Goal: Find specific page/section: Find specific page/section

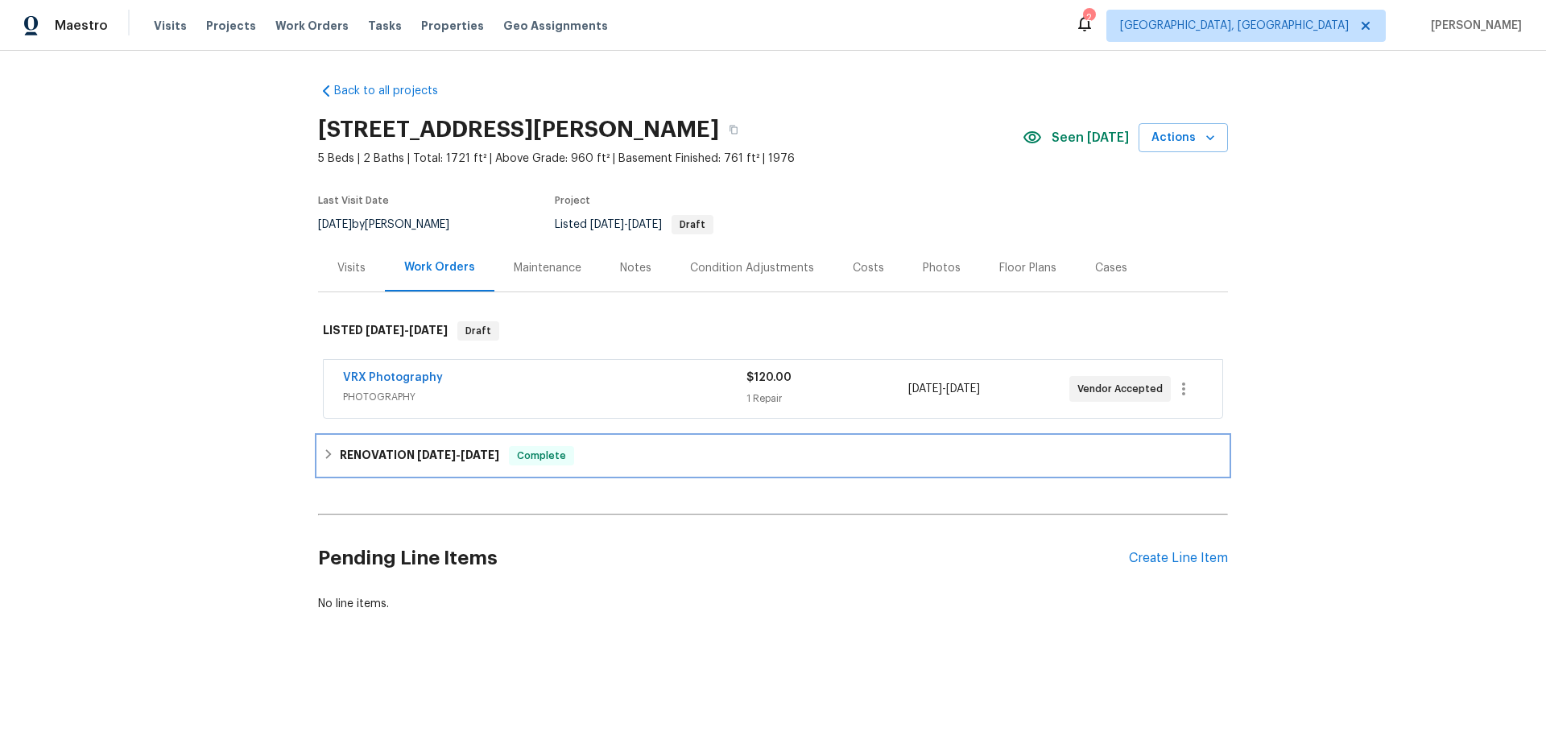
click at [384, 446] on h6 "RENOVATION 7/29/25 - 8/15/25" at bounding box center [419, 455] width 159 height 19
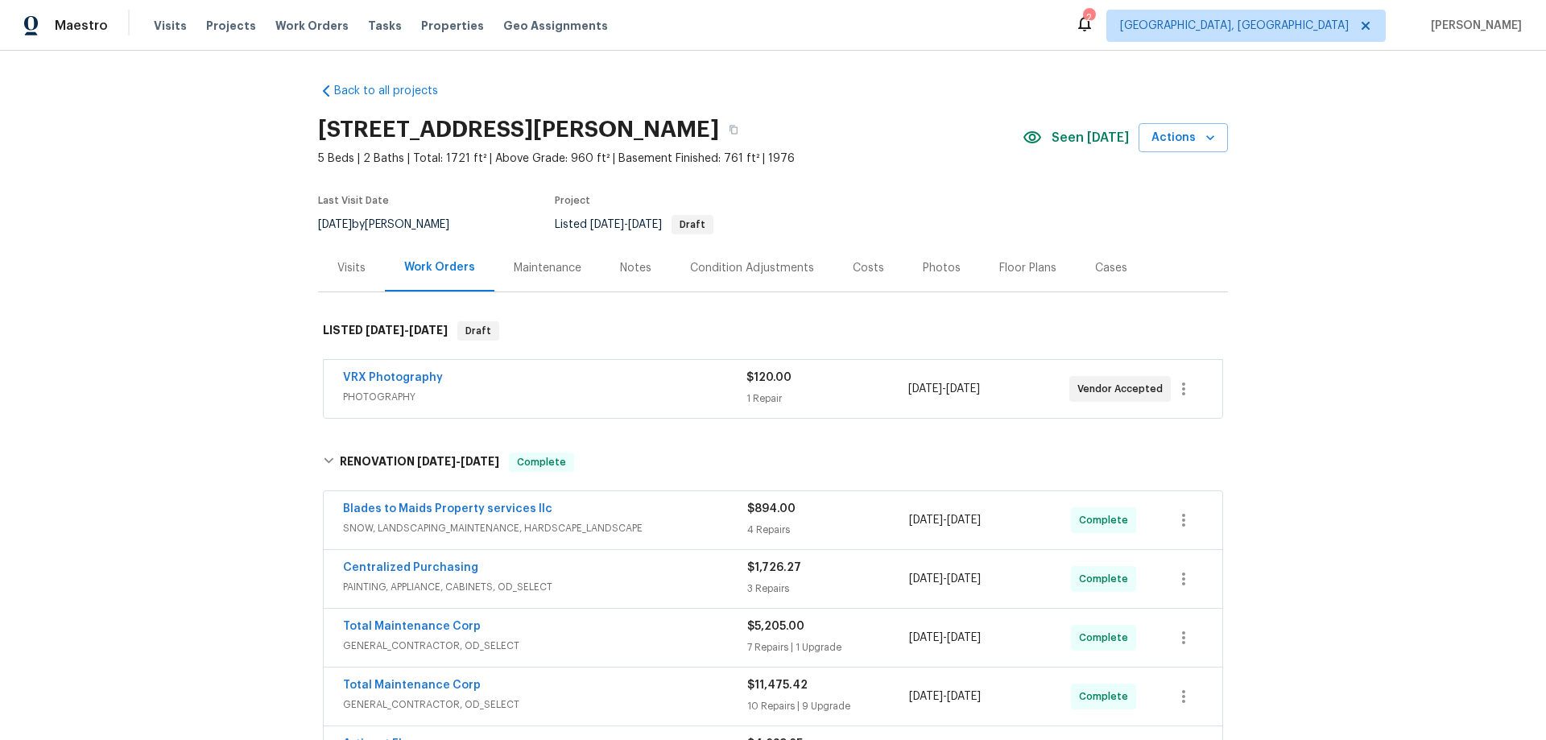
click at [172, 205] on div "Back to all projects 4615 Carolyn Ln, White Bear Lake, MN 55110 5 Beds | 2 Bath…" at bounding box center [773, 395] width 1546 height 689
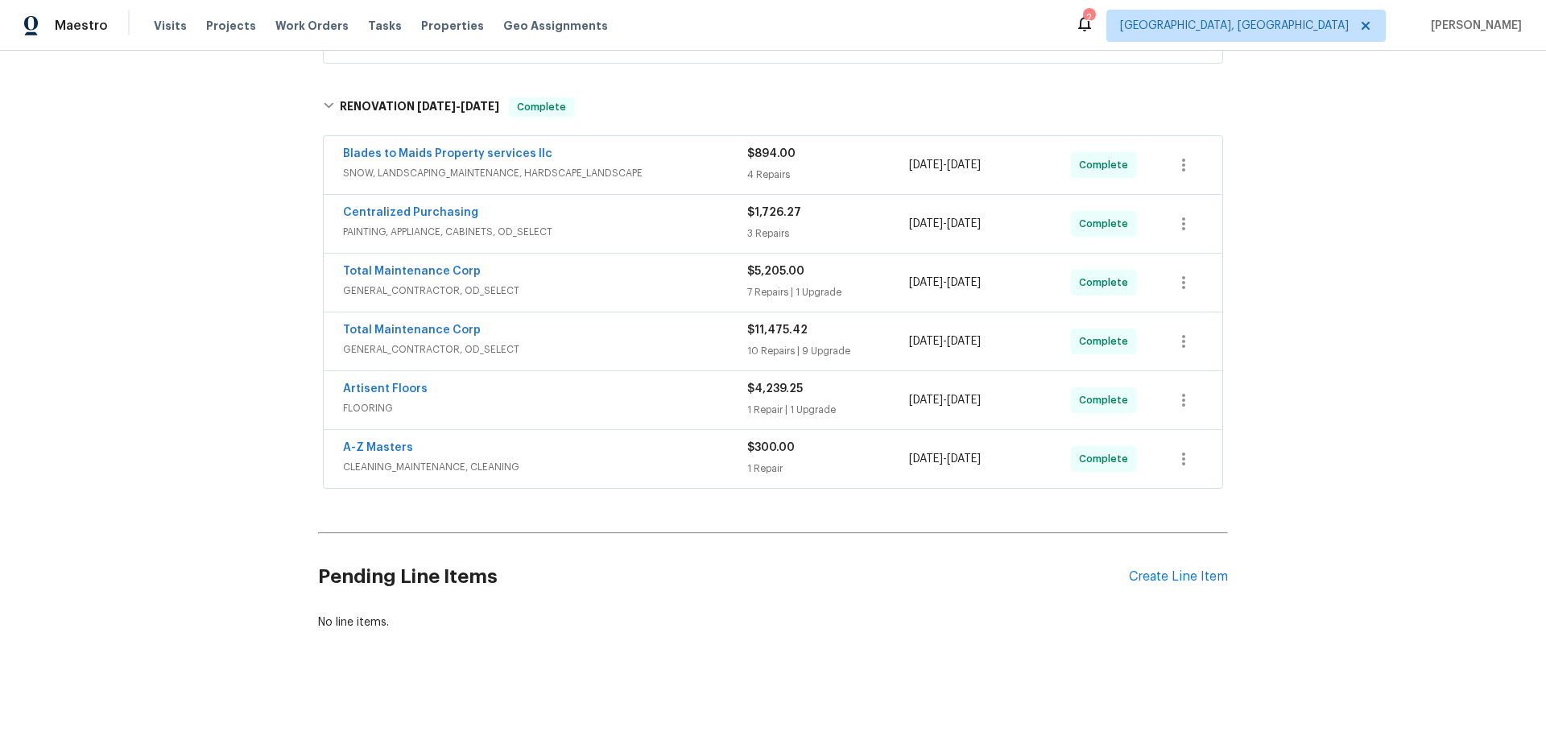
click at [209, 344] on div "Back to all projects 4615 Carolyn Ln, White Bear Lake, MN 55110 5 Beds | 2 Bath…" at bounding box center [773, 395] width 1546 height 689
click at [213, 337] on div "Back to all projects 4615 Carolyn Ln, White Bear Lake, MN 55110 5 Beds | 2 Bath…" at bounding box center [773, 395] width 1546 height 689
click at [253, 321] on div "Back to all projects 4615 Carolyn Ln, White Bear Lake, MN 55110 5 Beds | 2 Bath…" at bounding box center [773, 395] width 1546 height 689
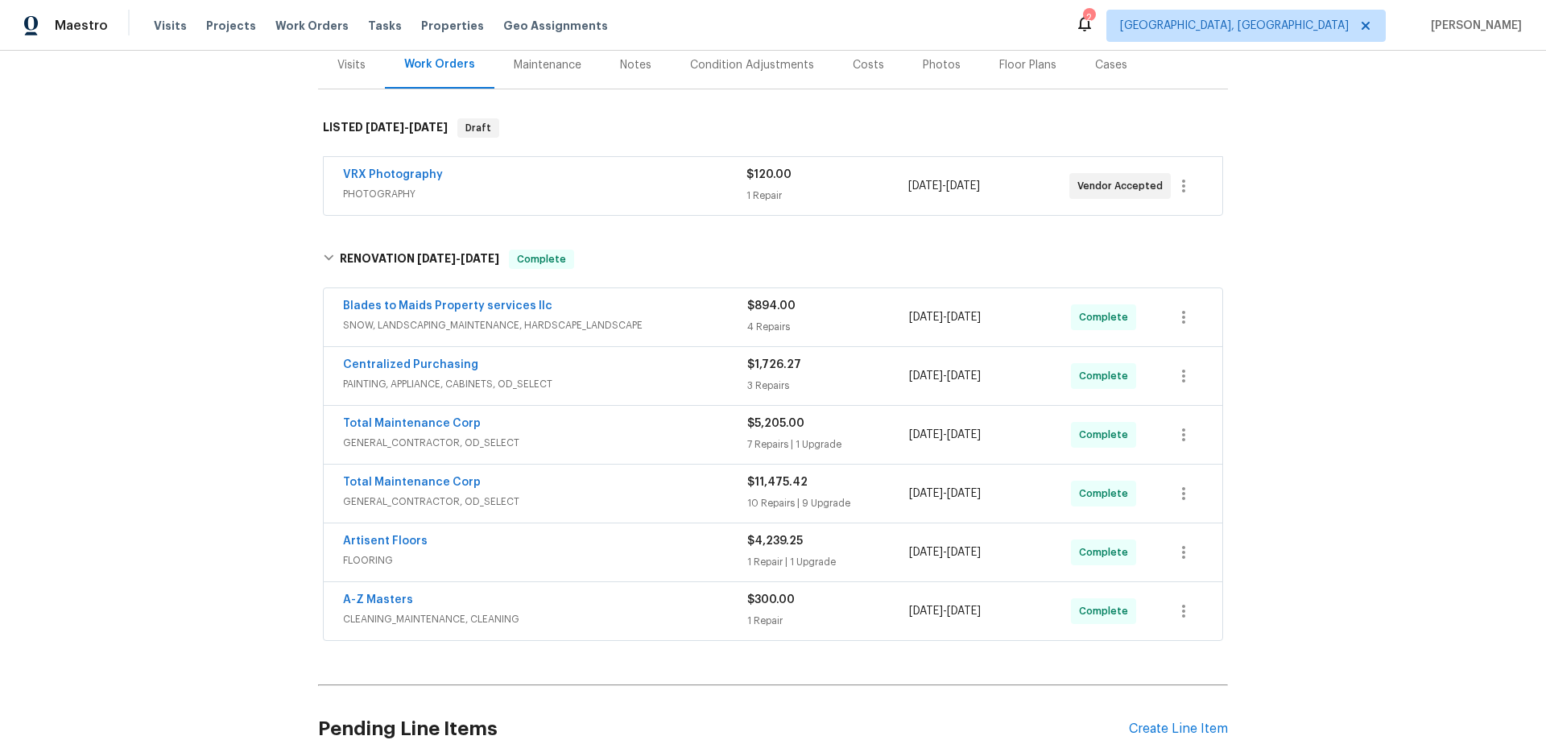
scroll to position [0, 0]
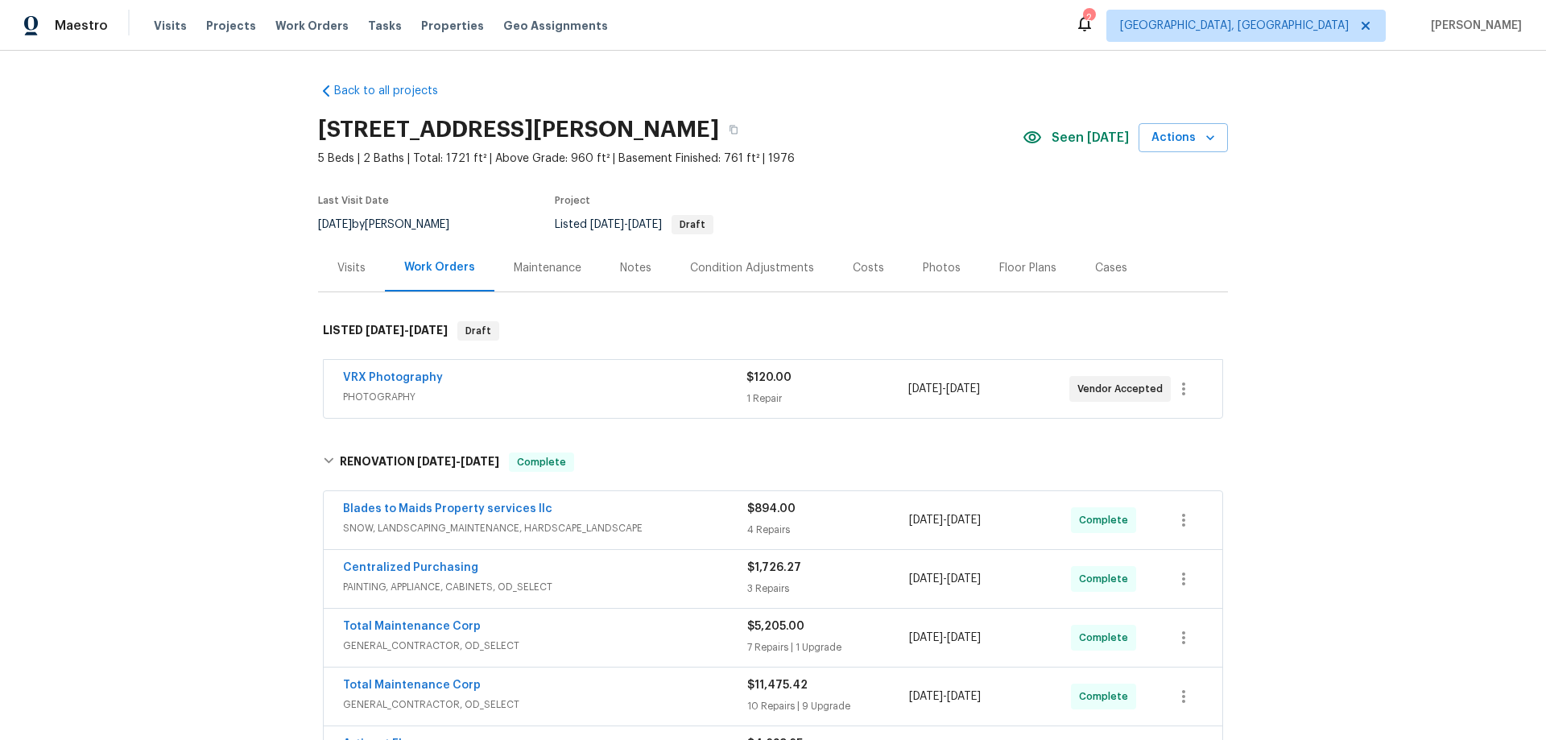
click at [159, 362] on div "Back to all projects 4615 Carolyn Ln, White Bear Lake, MN 55110 5 Beds | 2 Bath…" at bounding box center [773, 395] width 1546 height 689
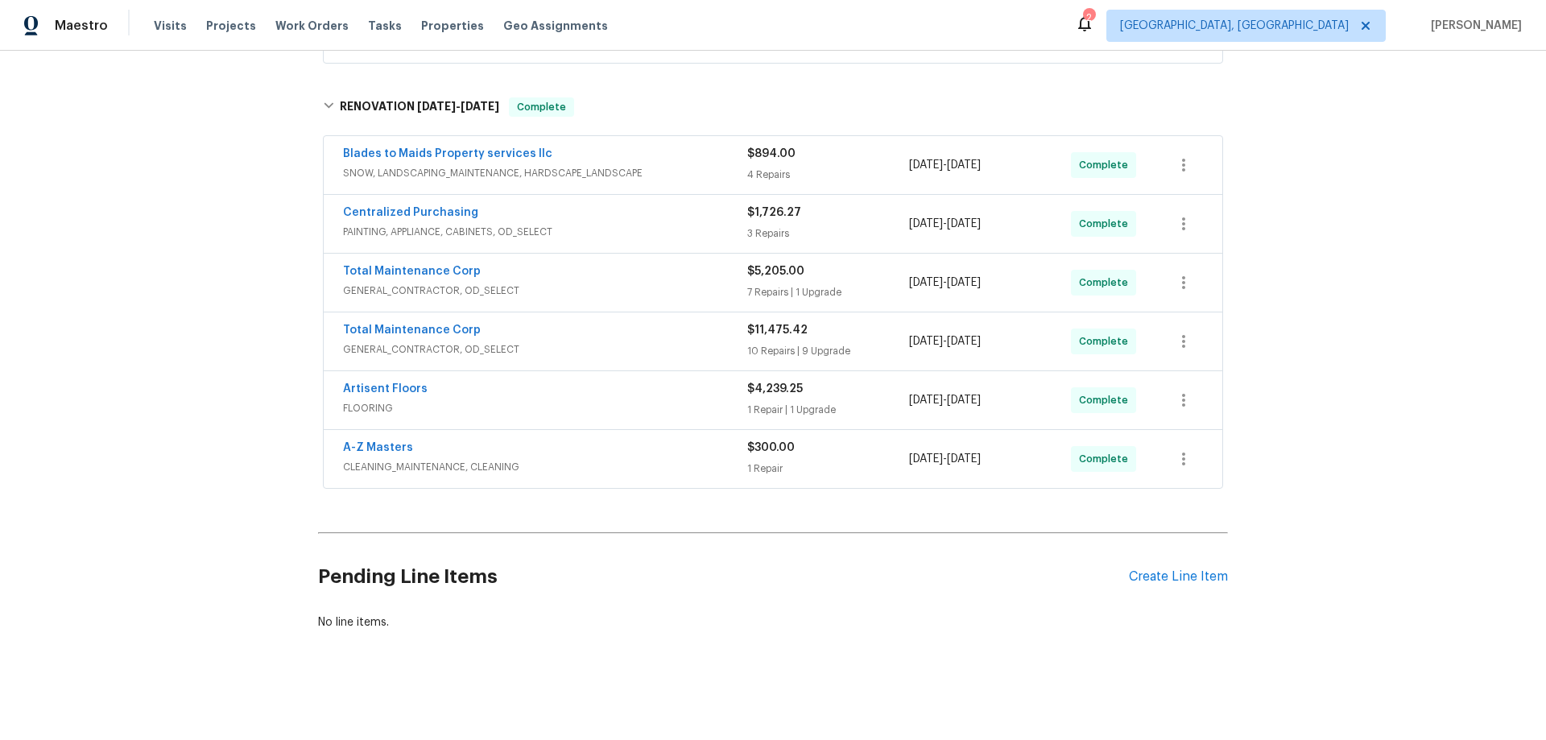
click at [231, 392] on div "Back to all projects 4615 Carolyn Ln, White Bear Lake, MN 55110 5 Beds | 2 Bath…" at bounding box center [773, 395] width 1546 height 689
click at [229, 305] on div "Back to all projects 4615 Carolyn Ln, White Bear Lake, MN 55110 5 Beds | 2 Bath…" at bounding box center [773, 395] width 1546 height 689
click at [122, 229] on div "Back to all projects 4615 Carolyn Ln, White Bear Lake, MN 55110 5 Beds | 2 Bath…" at bounding box center [773, 395] width 1546 height 689
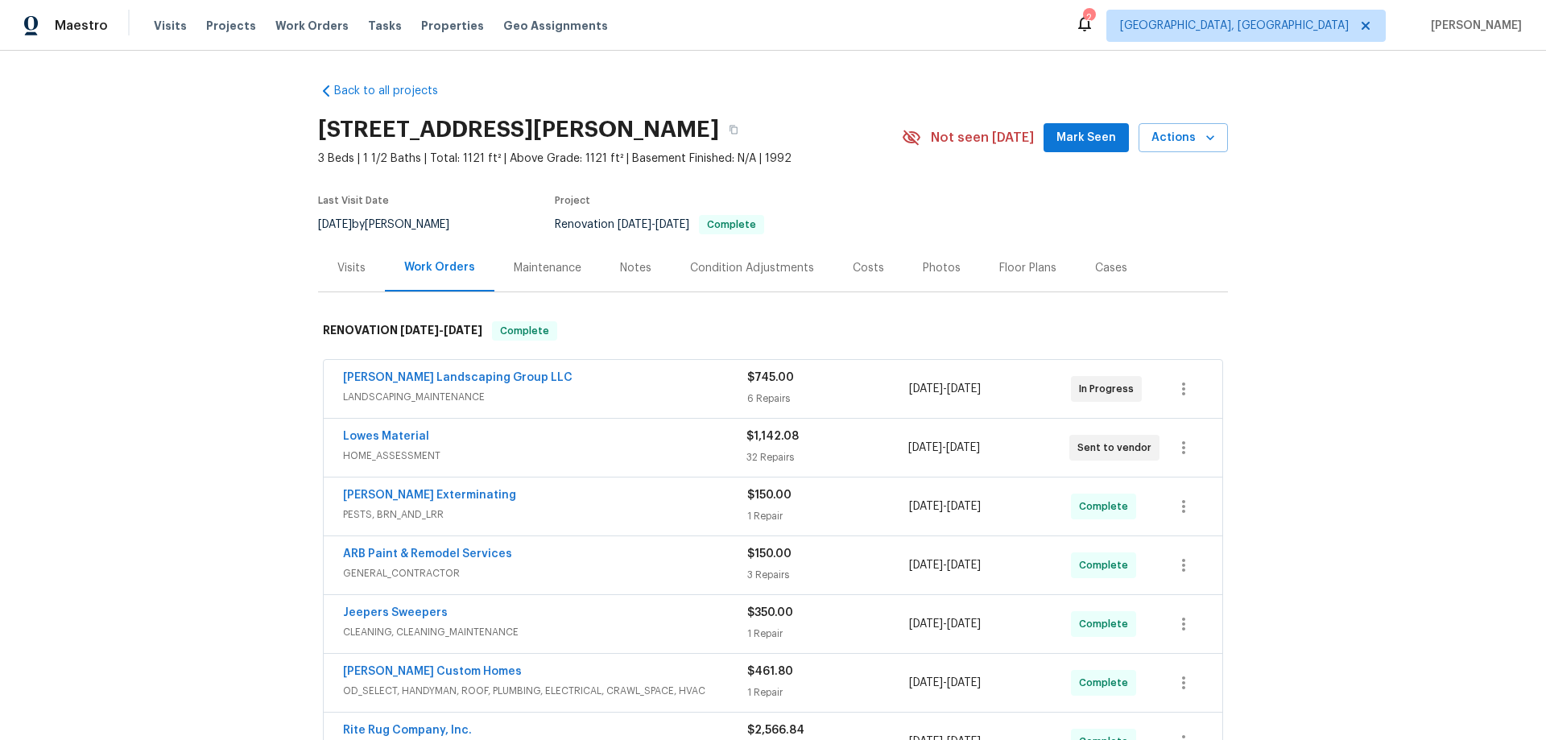
click at [111, 313] on div "Back to all projects 574 Bridgette Dr, Clarksville, TN 37042 3 Beds | 1 1/2 Bat…" at bounding box center [773, 395] width 1546 height 689
click at [150, 361] on div "Back to all projects 574 Bridgette Dr, Clarksville, TN 37042 3 Beds | 1 1/2 Bat…" at bounding box center [773, 395] width 1546 height 689
click at [199, 297] on div "Back to all projects 574 Bridgette Dr, Clarksville, TN 37042 3 Beds | 1 1/2 Bat…" at bounding box center [773, 395] width 1546 height 689
click at [185, 439] on div "Back to all projects 574 Bridgette Dr, Clarksville, TN 37042 3 Beds | 1 1/2 Bat…" at bounding box center [773, 395] width 1546 height 689
click at [224, 250] on div "Back to all projects 574 Bridgette Dr, Clarksville, TN 37042 3 Beds | 1 1/2 Bat…" at bounding box center [773, 395] width 1546 height 689
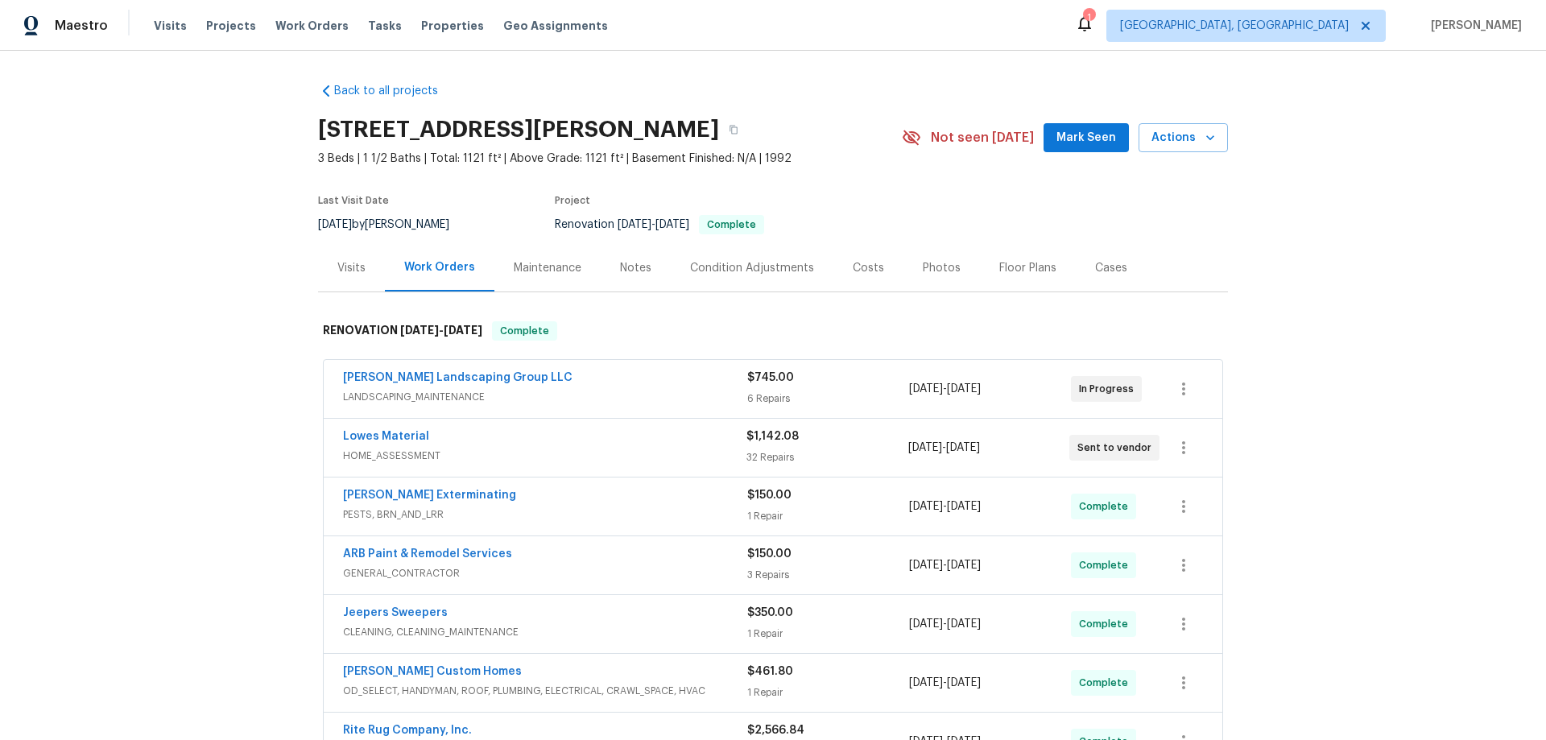
click at [153, 350] on div "Back to all projects 574 Bridgette Dr, Clarksville, TN 37042 3 Beds | 1 1/2 Bat…" at bounding box center [773, 395] width 1546 height 689
click at [189, 304] on div "Back to all projects 574 Bridgette Dr, Clarksville, TN 37042 3 Beds | 1 1/2 Bat…" at bounding box center [773, 395] width 1546 height 689
click at [196, 311] on div "Back to all projects 574 Bridgette Dr, Clarksville, TN 37042 3 Beds | 1 1/2 Bat…" at bounding box center [773, 395] width 1546 height 689
click at [180, 298] on div "Back to all projects 574 Bridgette Dr, Clarksville, TN 37042 3 Beds | 1 1/2 Bat…" at bounding box center [773, 395] width 1546 height 689
click at [213, 327] on div "Back to all projects 574 Bridgette Dr, Clarksville, TN 37042 3 Beds | 1 1/2 Bat…" at bounding box center [773, 395] width 1546 height 689
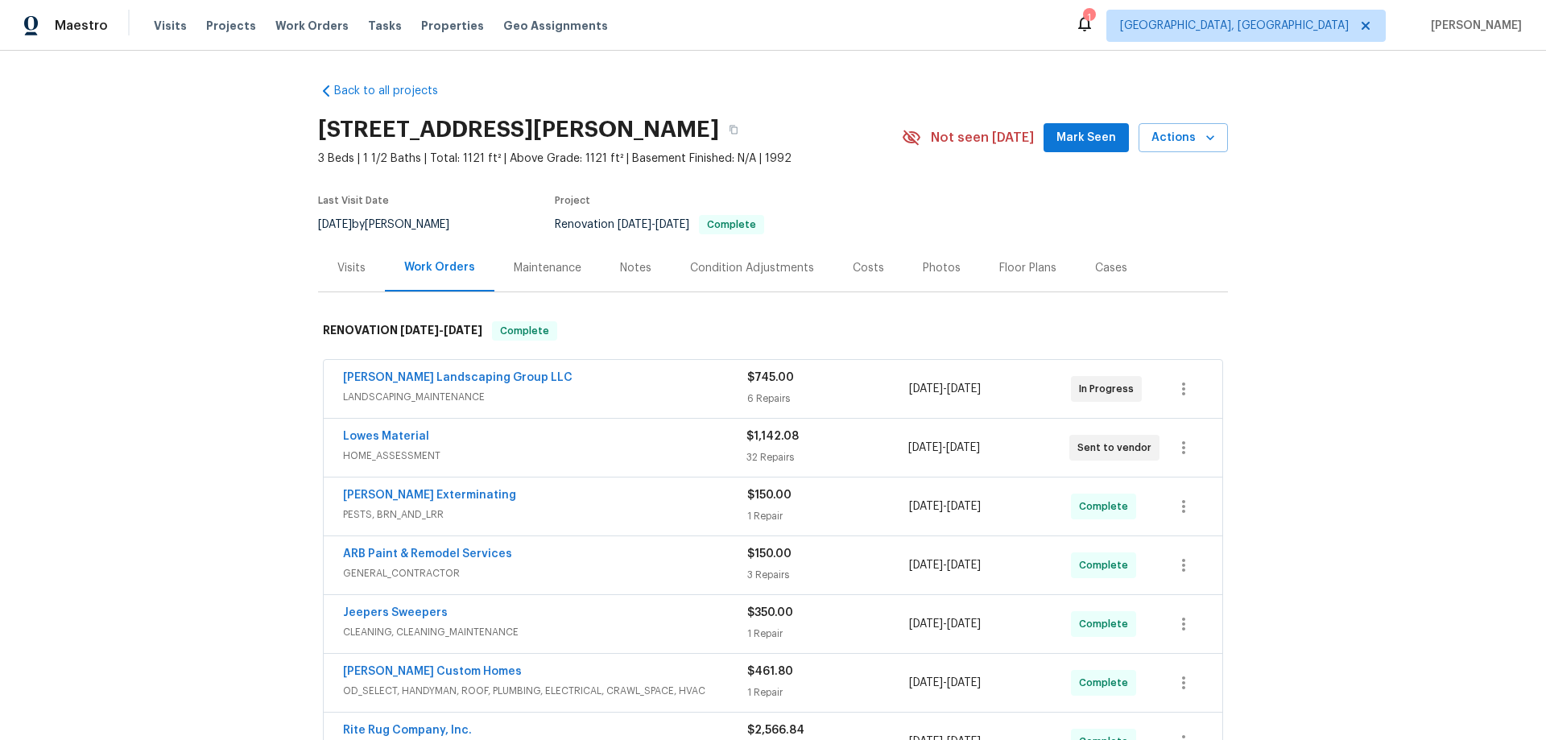
click at [213, 404] on div "Back to all projects 574 Bridgette Dr, Clarksville, TN 37042 3 Beds | 1 1/2 Bat…" at bounding box center [773, 395] width 1546 height 689
click at [159, 337] on div "Back to all projects 574 Bridgette Dr, Clarksville, TN 37042 3 Beds | 1 1/2 Bat…" at bounding box center [773, 395] width 1546 height 689
click at [117, 406] on div "Back to all projects 574 Bridgette Dr, Clarksville, TN 37042 3 Beds | 1 1/2 Bat…" at bounding box center [773, 395] width 1546 height 689
click at [229, 389] on div "Back to all projects 574 Bridgette Dr, Clarksville, TN 37042 3 Beds | 1 1/2 Bat…" at bounding box center [773, 395] width 1546 height 689
click at [246, 334] on div "Back to all projects 574 Bridgette Dr, Clarksville, TN 37042 3 Beds | 1 1/2 Bat…" at bounding box center [773, 395] width 1546 height 689
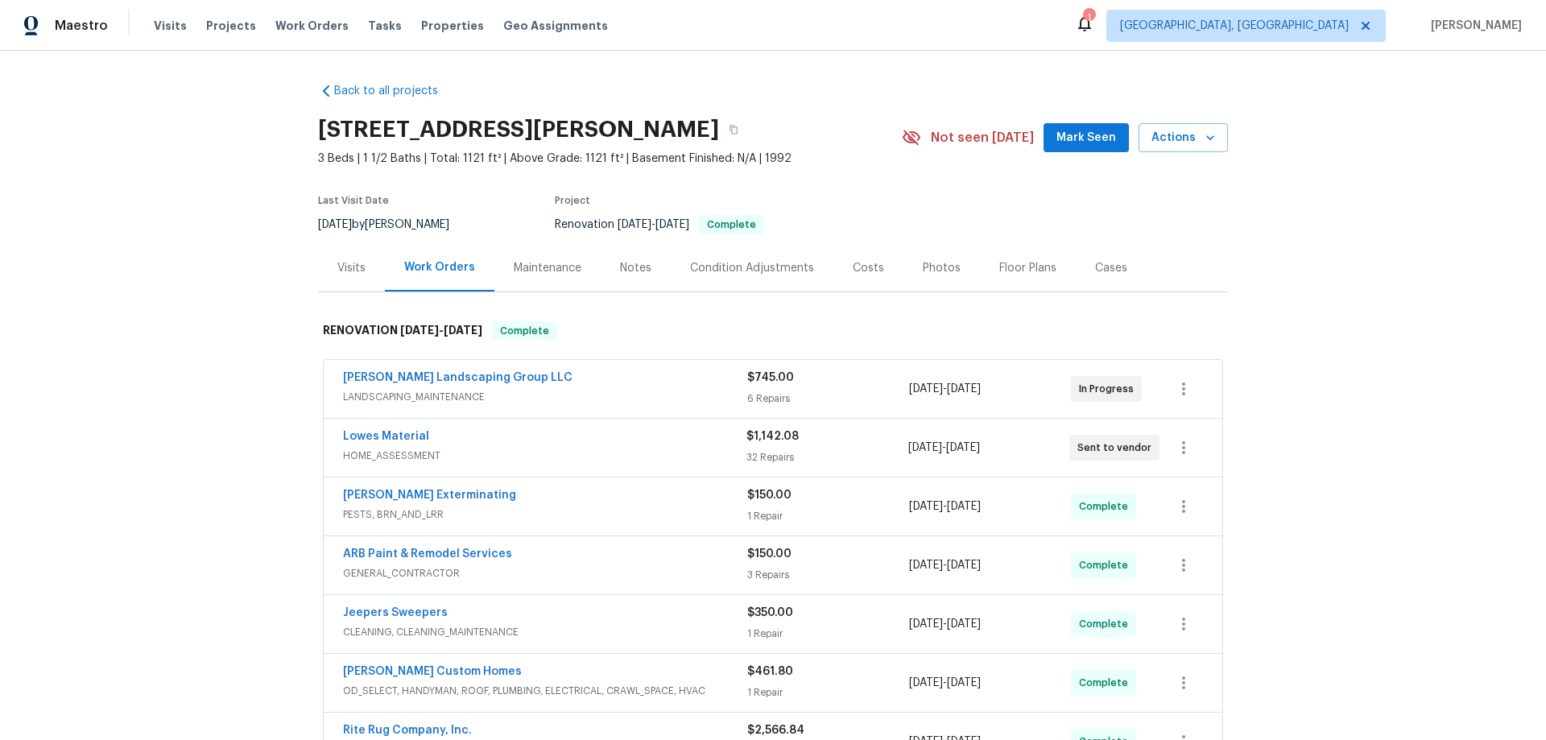
click at [180, 295] on div "Back to all projects 574 Bridgette Dr, Clarksville, TN 37042 3 Beds | 1 1/2 Bat…" at bounding box center [773, 395] width 1546 height 689
click at [242, 303] on div "Back to all projects 574 Bridgette Dr, Clarksville, TN 37042 3 Beds | 1 1/2 Bat…" at bounding box center [773, 395] width 1546 height 689
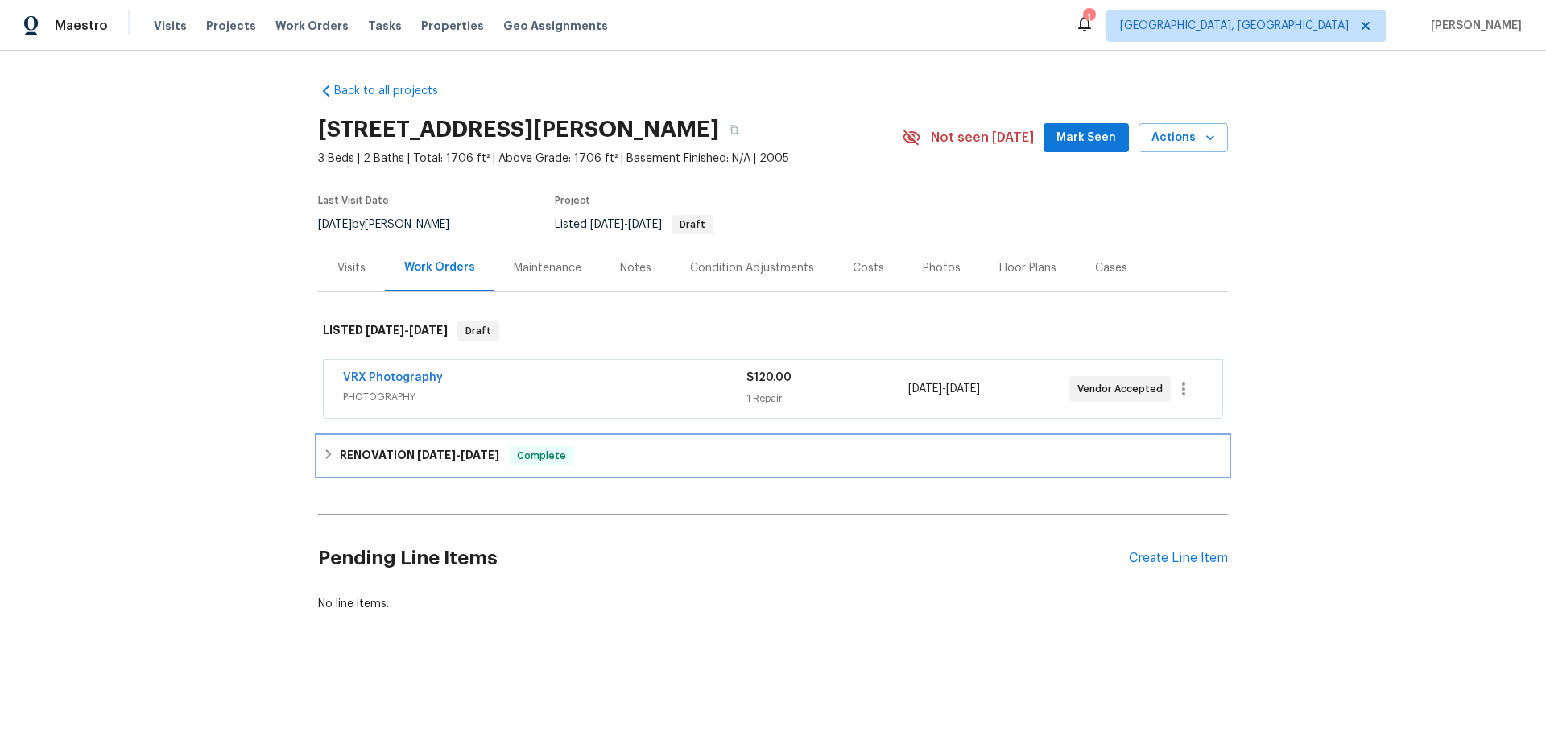
click at [428, 466] on div "RENOVATION [DATE] - [DATE] Complete" at bounding box center [773, 455] width 910 height 39
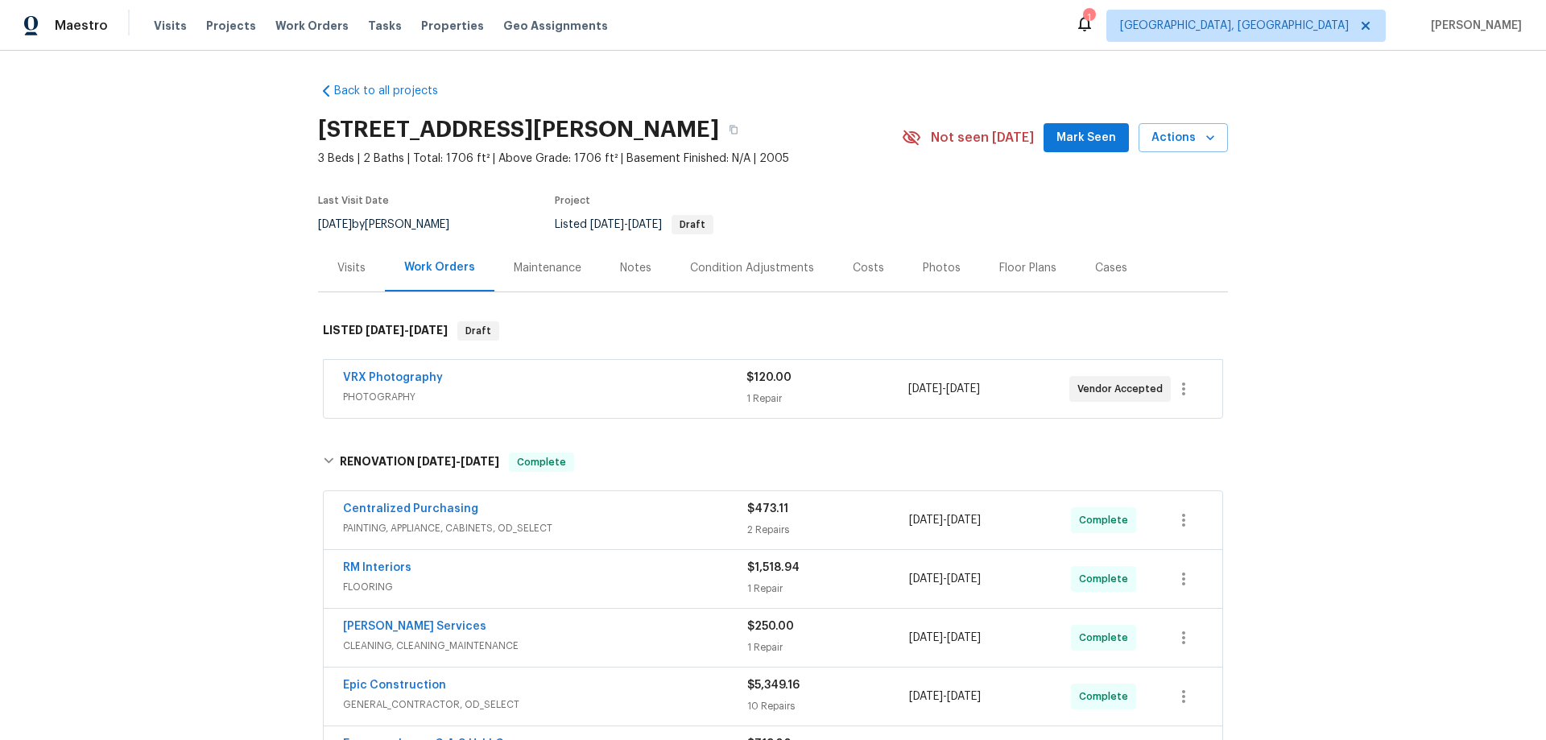
click at [164, 409] on div "Back to all projects [STREET_ADDRESS][PERSON_NAME] 3 Beds | 2 Baths | Total: 17…" at bounding box center [773, 395] width 1546 height 689
click at [200, 337] on div "Back to all projects [STREET_ADDRESS][PERSON_NAME] 3 Beds | 2 Baths | Total: 17…" at bounding box center [773, 395] width 1546 height 689
click at [154, 361] on div "Back to all projects [STREET_ADDRESS][PERSON_NAME] 3 Beds | 2 Baths | Total: 17…" at bounding box center [773, 395] width 1546 height 689
click at [153, 362] on div "Back to all projects [STREET_ADDRESS][PERSON_NAME] 3 Beds | 2 Baths | Total: 17…" at bounding box center [773, 395] width 1546 height 689
click at [230, 313] on div "Back to all projects [STREET_ADDRESS][PERSON_NAME] 3 Beds | 2 Baths | Total: 17…" at bounding box center [773, 395] width 1546 height 689
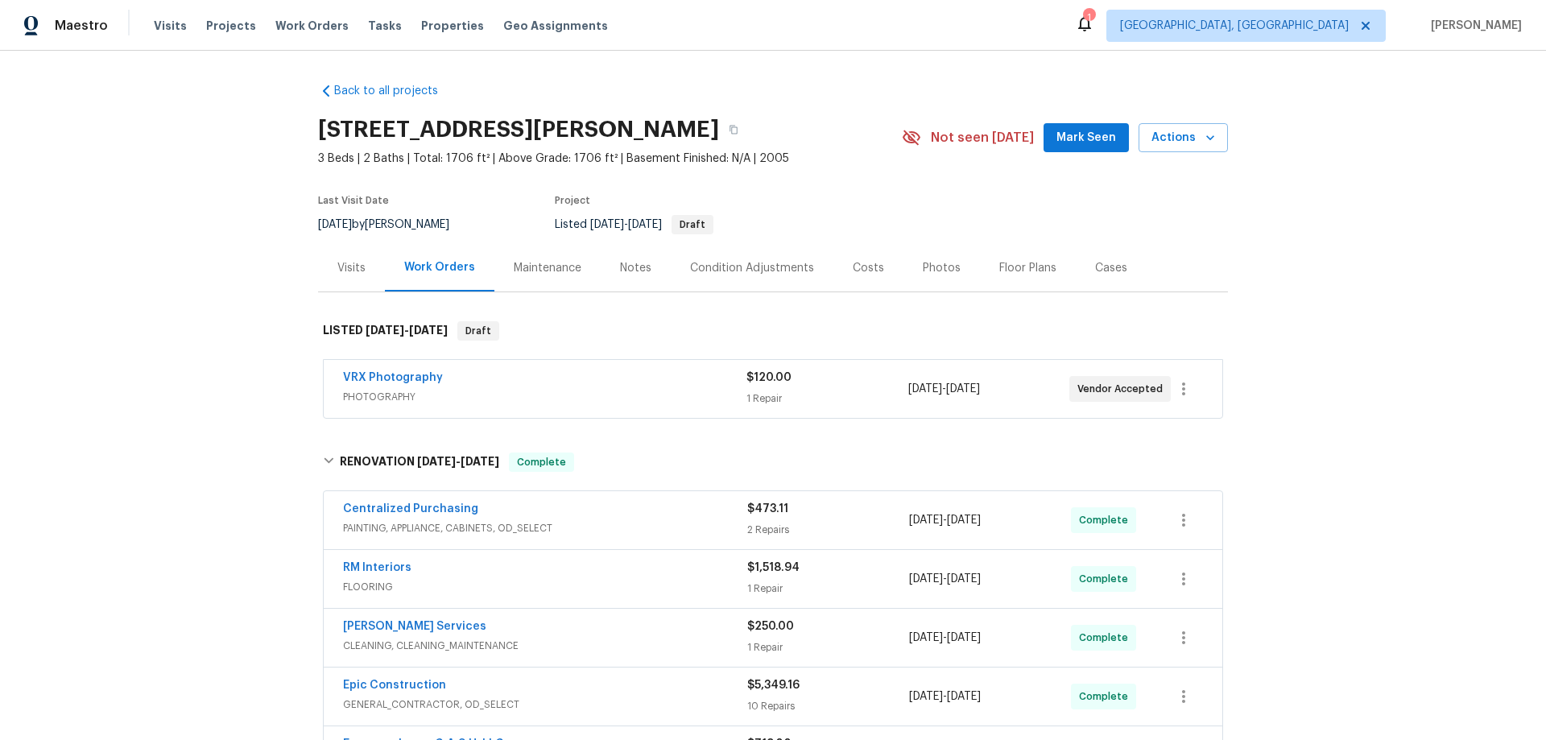
click at [255, 305] on div "Back to all projects [STREET_ADDRESS][PERSON_NAME] 3 Beds | 2 Baths | Total: 17…" at bounding box center [773, 395] width 1546 height 689
click at [173, 325] on div "Back to all projects 313 N Shannon Way, Mustang, OK 73064 3 Beds | 2 Baths | To…" at bounding box center [773, 395] width 1546 height 689
click at [143, 423] on div "Back to all projects 313 N Shannon Way, Mustang, OK 73064 3 Beds | 2 Baths | To…" at bounding box center [773, 395] width 1546 height 689
click at [110, 552] on div "Back to all projects 313 N Shannon Way, Mustang, OK 73064 3 Beds | 2 Baths | To…" at bounding box center [773, 395] width 1546 height 689
click at [200, 374] on div "Back to all projects 313 N Shannon Way, Mustang, OK 73064 3 Beds | 2 Baths | To…" at bounding box center [773, 395] width 1546 height 689
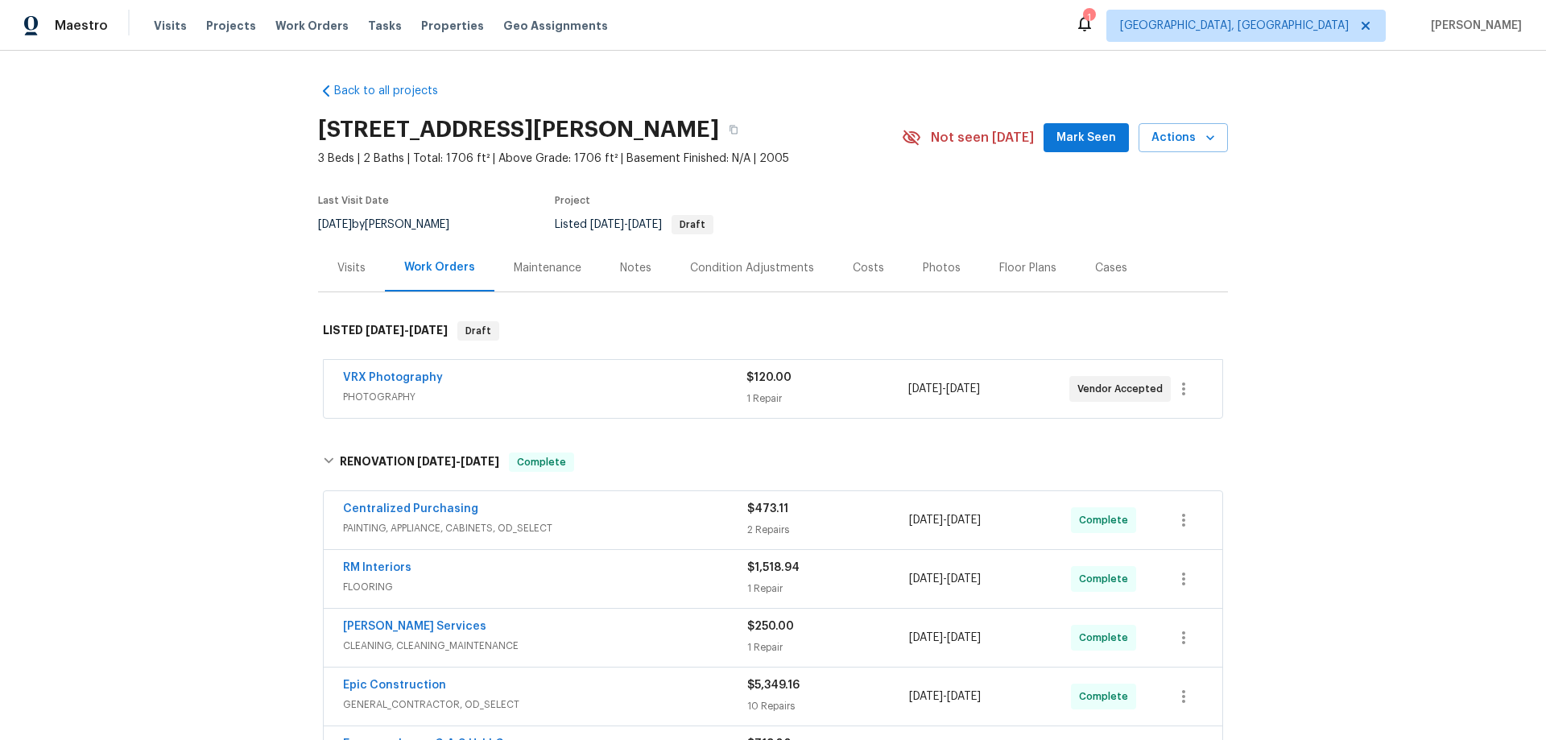
click at [108, 397] on div "Back to all projects 313 N Shannon Way, Mustang, OK 73064 3 Beds | 2 Baths | To…" at bounding box center [773, 395] width 1546 height 689
click at [201, 355] on div "Back to all projects 313 N Shannon Way, Mustang, OK 73064 3 Beds | 2 Baths | To…" at bounding box center [773, 395] width 1546 height 689
click at [221, 333] on div "Back to all projects 313 N Shannon Way, Mustang, OK 73064 3 Beds | 2 Baths | To…" at bounding box center [773, 395] width 1546 height 689
click at [225, 330] on div "Back to all projects 313 N Shannon Way, Mustang, OK 73064 3 Beds | 2 Baths | To…" at bounding box center [773, 395] width 1546 height 689
click at [242, 368] on div "Back to all projects 313 N Shannon Way, Mustang, OK 73064 3 Beds | 2 Baths | To…" at bounding box center [773, 395] width 1546 height 689
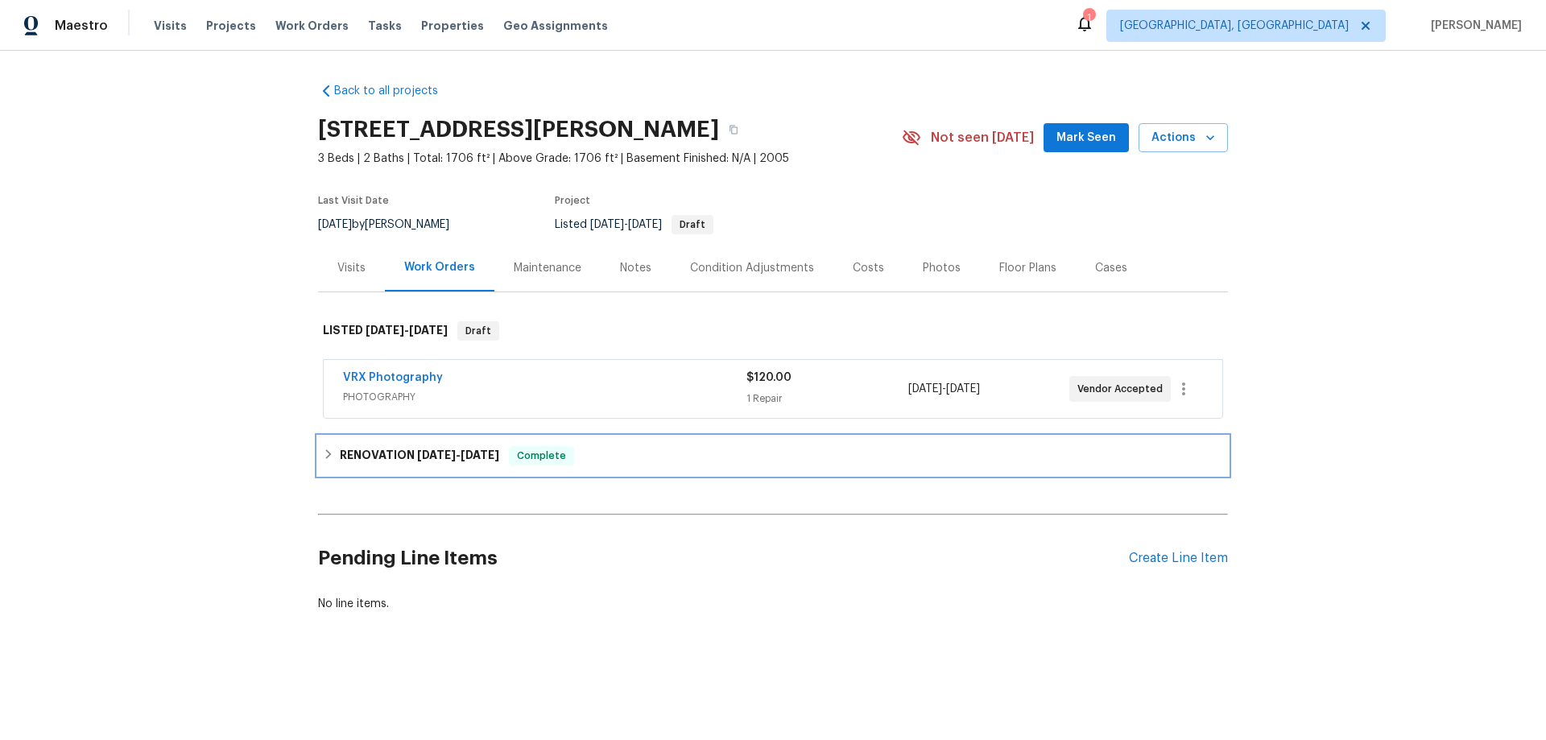
drag, startPoint x: 385, startPoint y: 458, endPoint x: 376, endPoint y: 453, distance: 10.5
click at [383, 457] on h6 "RENOVATION [DATE] - [DATE]" at bounding box center [419, 455] width 159 height 19
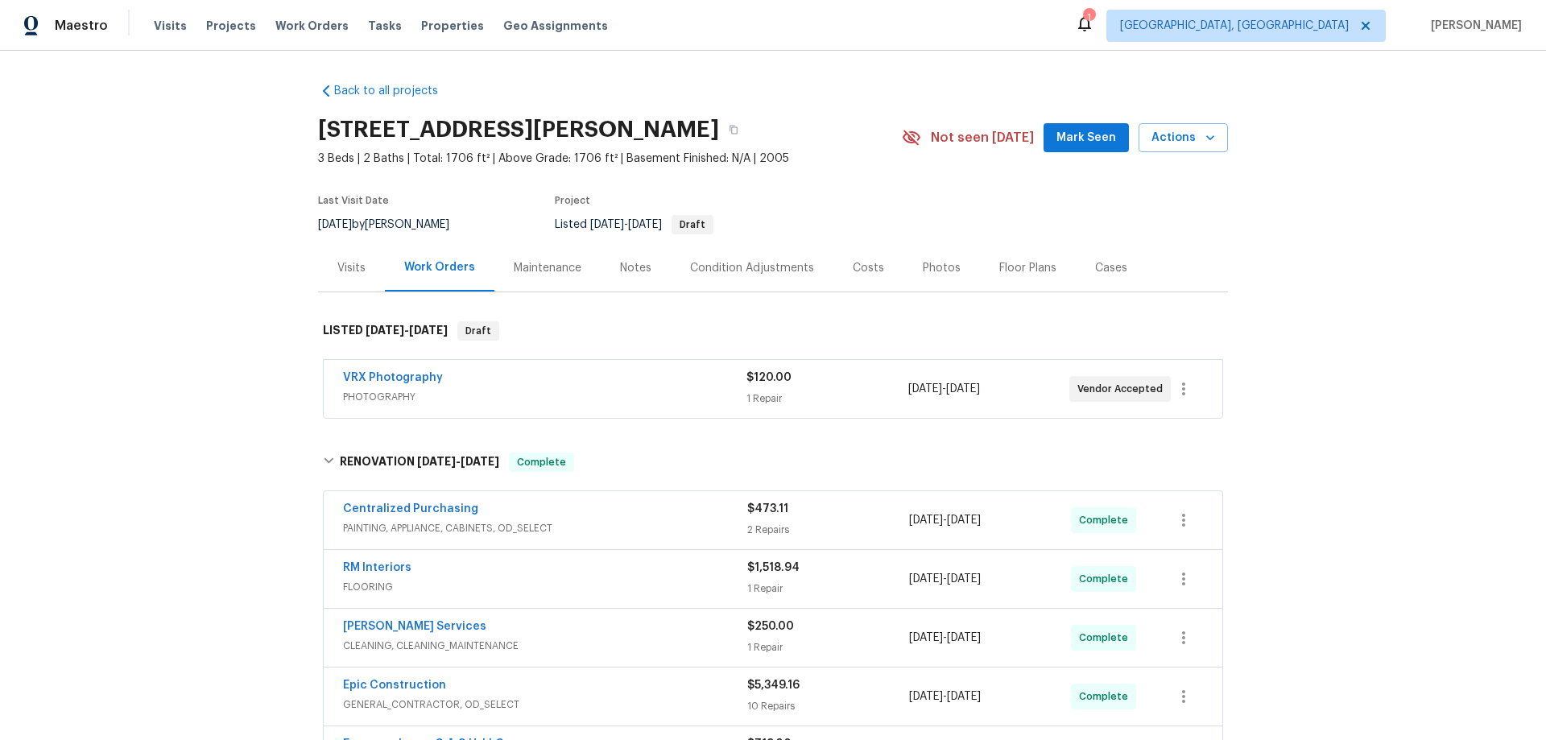
click at [222, 129] on div "Back to all projects [STREET_ADDRESS][PERSON_NAME] 3 Beds | 2 Baths | Total: 17…" at bounding box center [773, 395] width 1546 height 689
click at [185, 250] on div "Back to all projects [STREET_ADDRESS][PERSON_NAME] 3 Beds | 2 Baths | Total: 17…" at bounding box center [773, 395] width 1546 height 689
click at [468, 284] on div "Work Orders" at bounding box center [440, 268] width 110 height 48
click at [242, 293] on div "Back to all projects 313 N Shannon Way, Mustang, OK 73064 3 Beds | 2 Baths | To…" at bounding box center [773, 395] width 1546 height 689
click at [201, 473] on div "Back to all projects 313 N Shannon Way, Mustang, OK 73064 3 Beds | 2 Baths | To…" at bounding box center [773, 395] width 1546 height 689
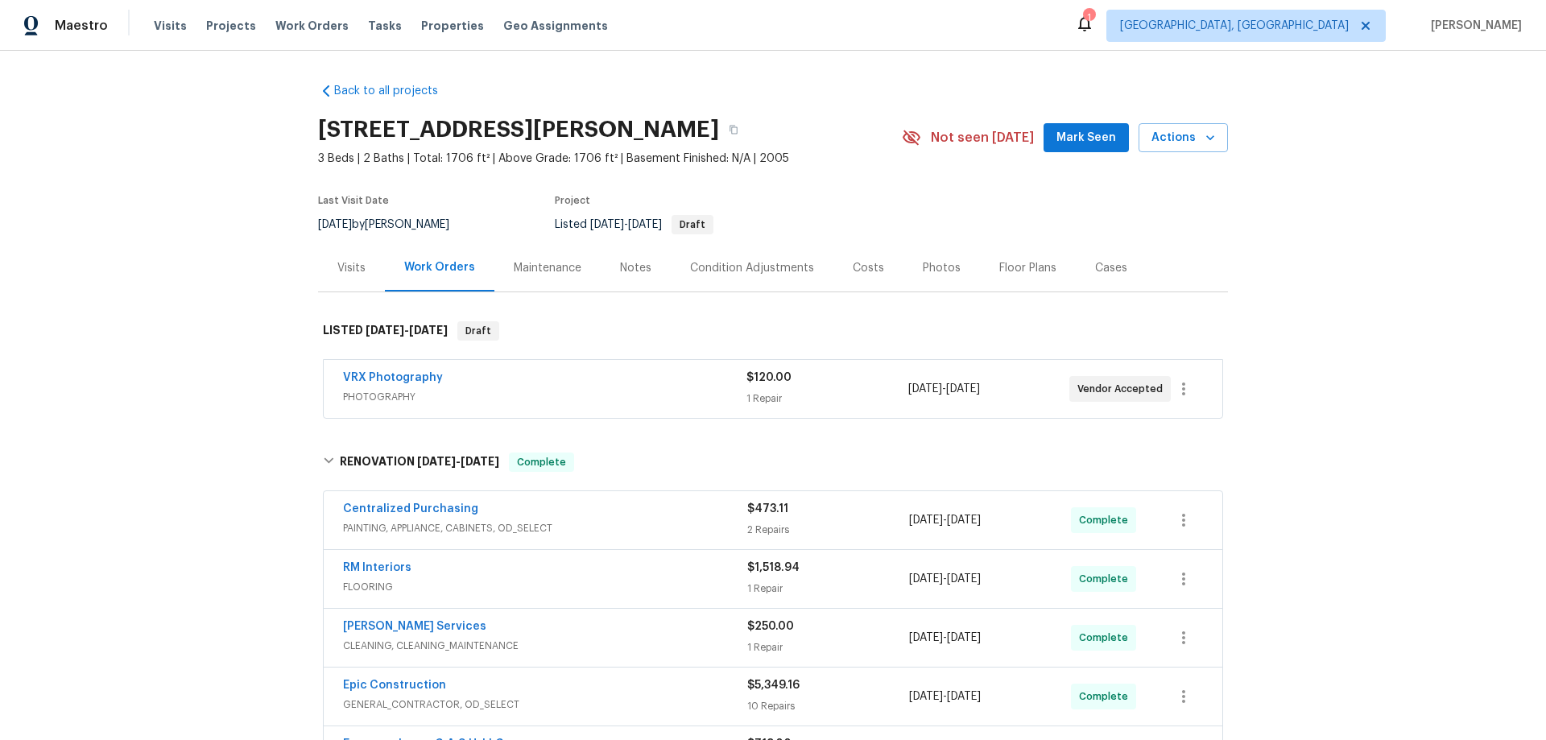
click at [119, 345] on div "Back to all projects 313 N Shannon Way, Mustang, OK 73064 3 Beds | 2 Baths | To…" at bounding box center [773, 395] width 1546 height 689
click at [277, 268] on div "Back to all projects 313 N Shannon Way, Mustang, OK 73064 3 Beds | 2 Baths | To…" at bounding box center [773, 395] width 1546 height 689
click at [257, 395] on div "Back to all projects 313 N Shannon Way, Mustang, OK 73064 3 Beds | 2 Baths | To…" at bounding box center [773, 395] width 1546 height 689
click at [261, 287] on div "Back to all projects 313 N Shannon Way, Mustang, OK 73064 3 Beds | 2 Baths | To…" at bounding box center [773, 395] width 1546 height 689
click at [130, 370] on div "Back to all projects 313 N Shannon Way, Mustang, OK 73064 3 Beds | 2 Baths | To…" at bounding box center [773, 395] width 1546 height 689
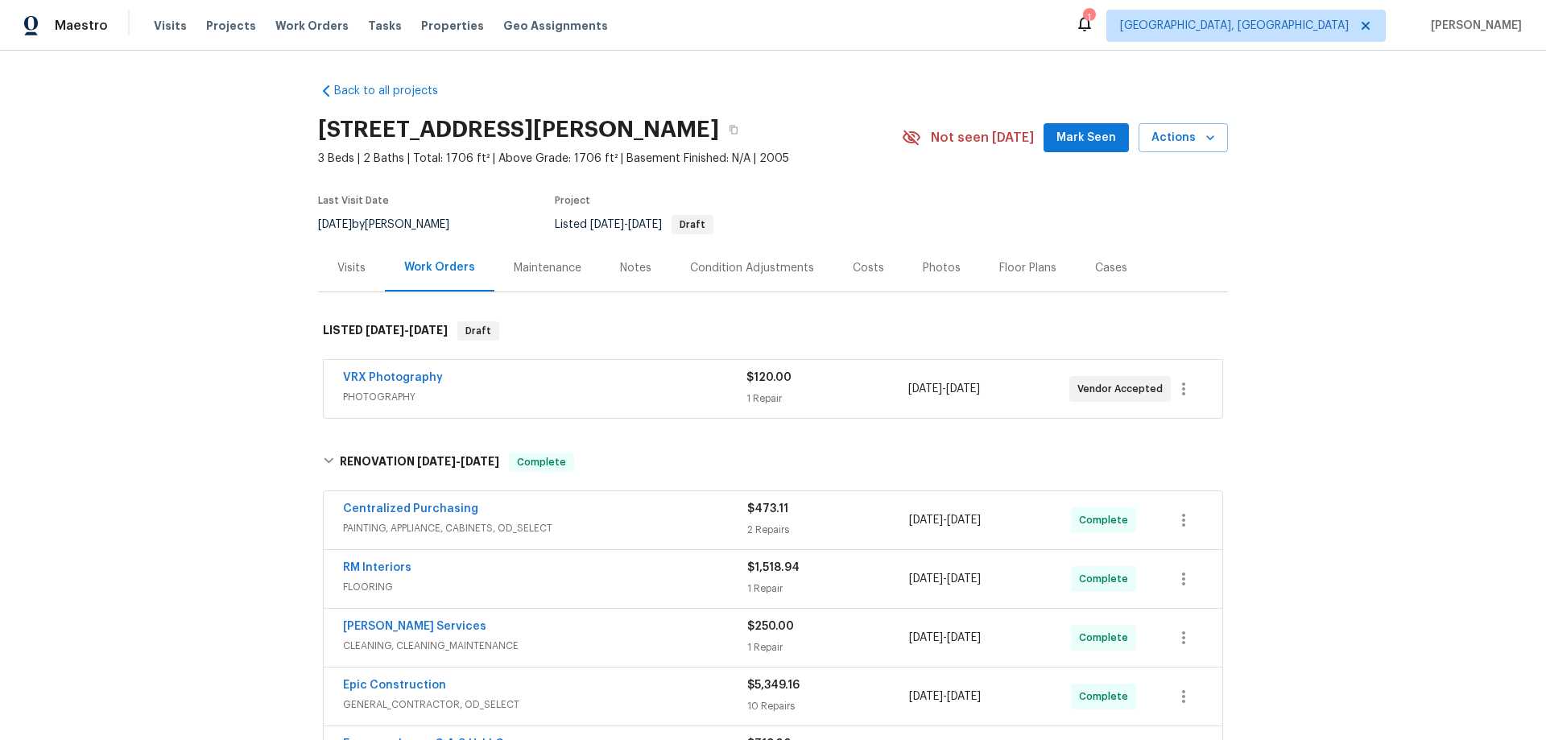
click at [141, 401] on div "Back to all projects 313 N Shannon Way, Mustang, OK 73064 3 Beds | 2 Baths | To…" at bounding box center [773, 395] width 1546 height 689
click at [249, 282] on div "Back to all projects 313 N Shannon Way, Mustang, OK 73064 3 Beds | 2 Baths | To…" at bounding box center [773, 395] width 1546 height 689
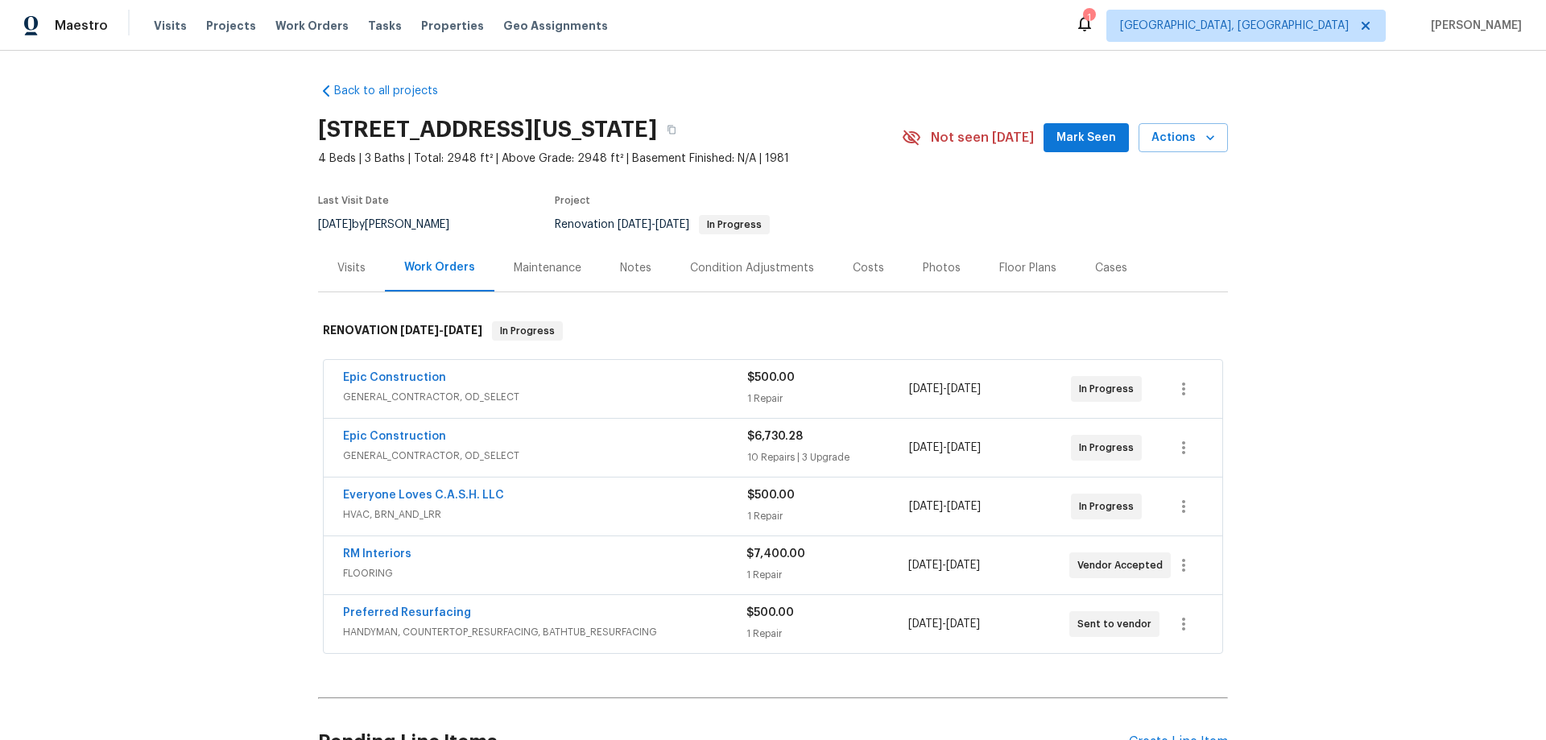
click at [228, 372] on div "Back to all projects [STREET_ADDRESS][US_STATE] 4 Beds | 3 Baths | Total: 2948 …" at bounding box center [773, 395] width 1546 height 689
click at [155, 378] on div "Back to all projects [STREET_ADDRESS][US_STATE] 4 Beds | 3 Baths | Total: 2948 …" at bounding box center [773, 395] width 1546 height 689
click at [199, 329] on div "Back to all projects 4044 Spyglass Rd, Oklahoma City, OK 73120 4 Beds | 3 Baths…" at bounding box center [773, 395] width 1546 height 689
click at [274, 201] on div "Back to all projects 4044 Spyglass Rd, Oklahoma City, OK 73120 4 Beds | 3 Baths…" at bounding box center [773, 395] width 1546 height 689
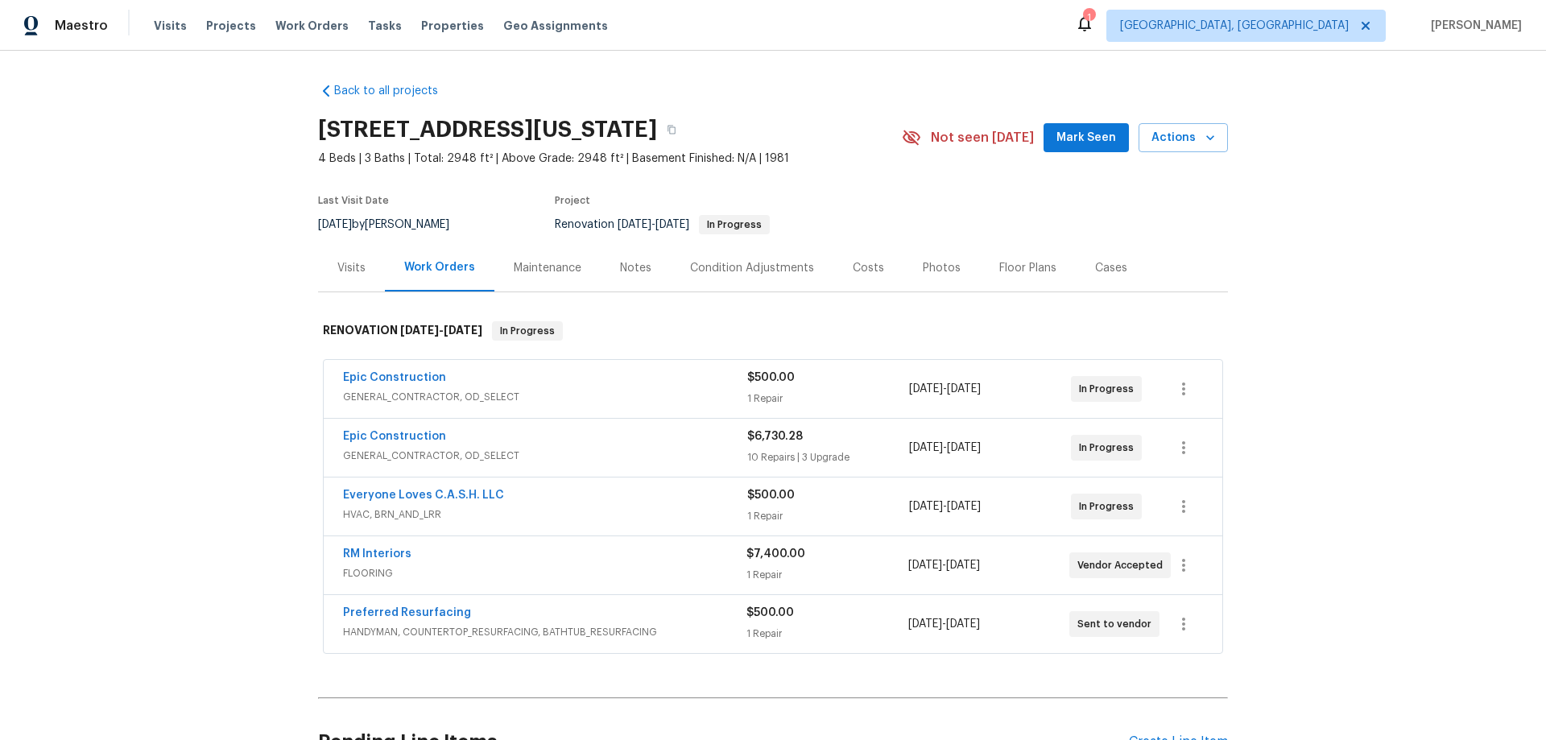
click at [250, 316] on div "Back to all projects 4044 Spyglass Rd, Oklahoma City, OK 73120 4 Beds | 3 Baths…" at bounding box center [773, 395] width 1546 height 689
click at [131, 348] on div "Back to all projects 4044 Spyglass Rd, Oklahoma City, OK 73120 4 Beds | 3 Baths…" at bounding box center [773, 395] width 1546 height 689
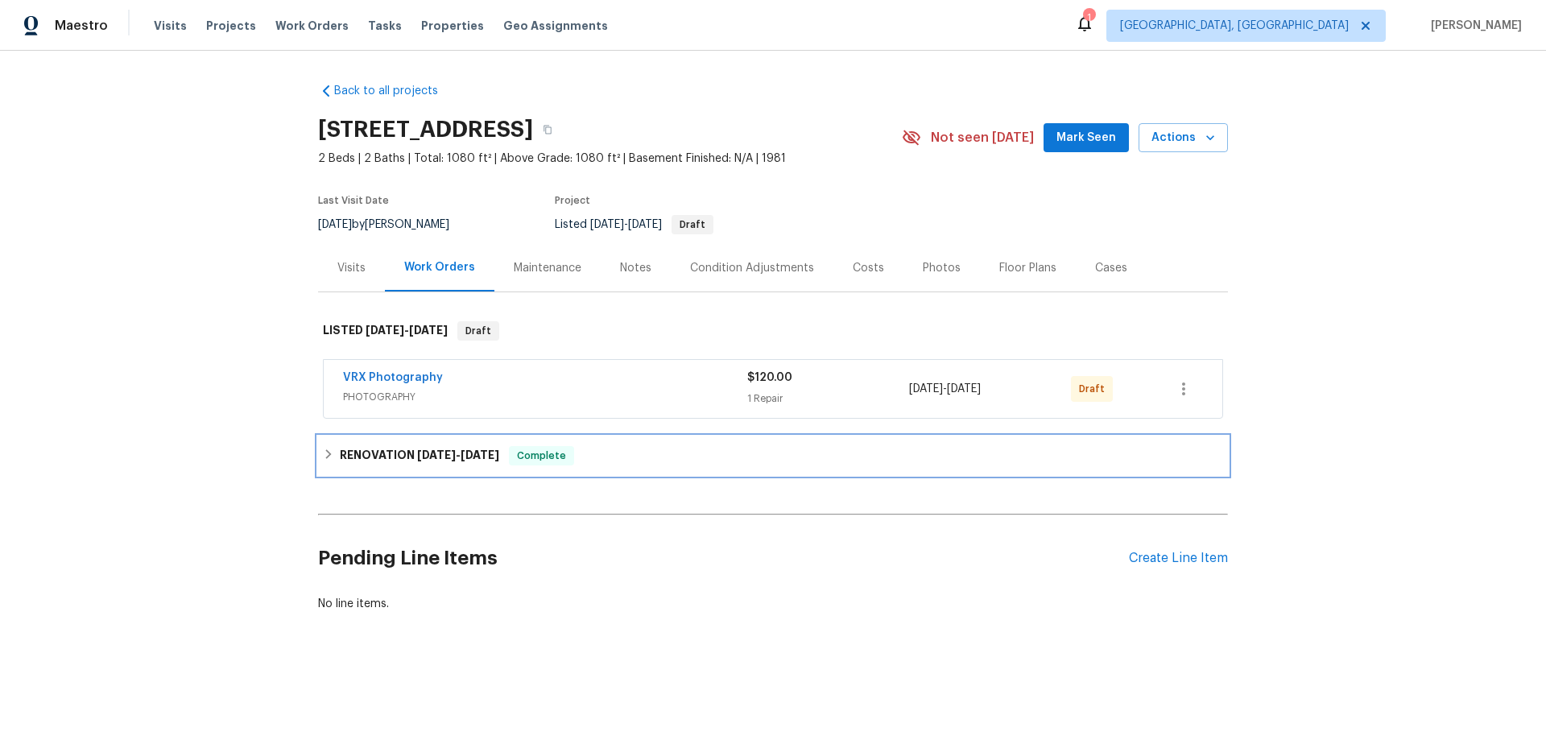
click at [431, 455] on span "[DATE]" at bounding box center [436, 454] width 39 height 11
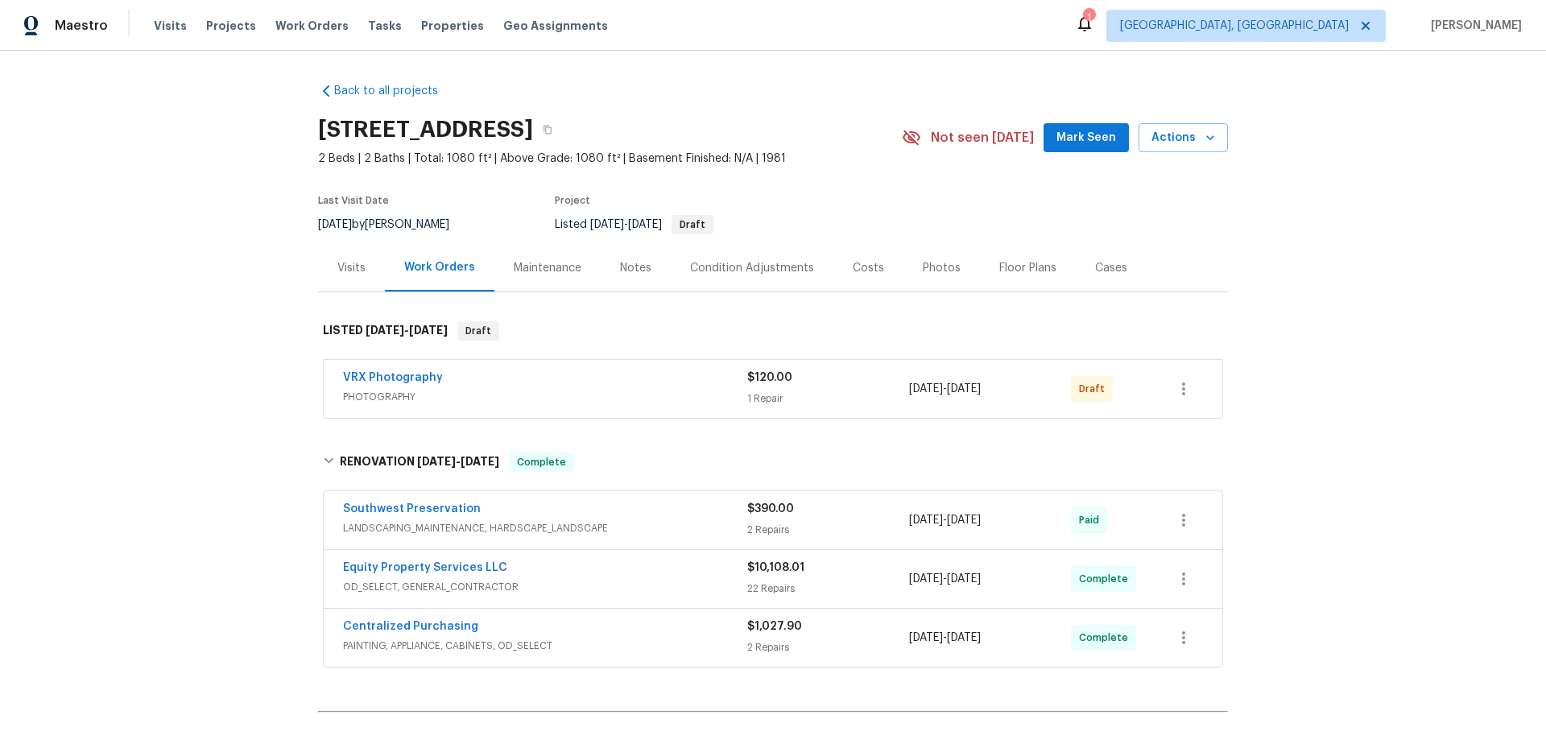
click at [161, 266] on div "Back to all projects [STREET_ADDRESS] 2 Beds | 2 Baths | Total: 1080 ft² | Abov…" at bounding box center [773, 395] width 1546 height 689
click at [159, 403] on div "Back to all projects [STREET_ADDRESS] 2 Beds | 2 Baths | Total: 1080 ft² | Abov…" at bounding box center [773, 395] width 1546 height 689
click at [180, 308] on div "Back to all projects [STREET_ADDRESS] 2 Beds | 2 Baths | Total: 1080 ft² | Abov…" at bounding box center [773, 395] width 1546 height 689
click at [233, 368] on div "Back to all projects [STREET_ADDRESS] 2 Beds | 2 Baths | Total: 1080 ft² | Abov…" at bounding box center [773, 395] width 1546 height 689
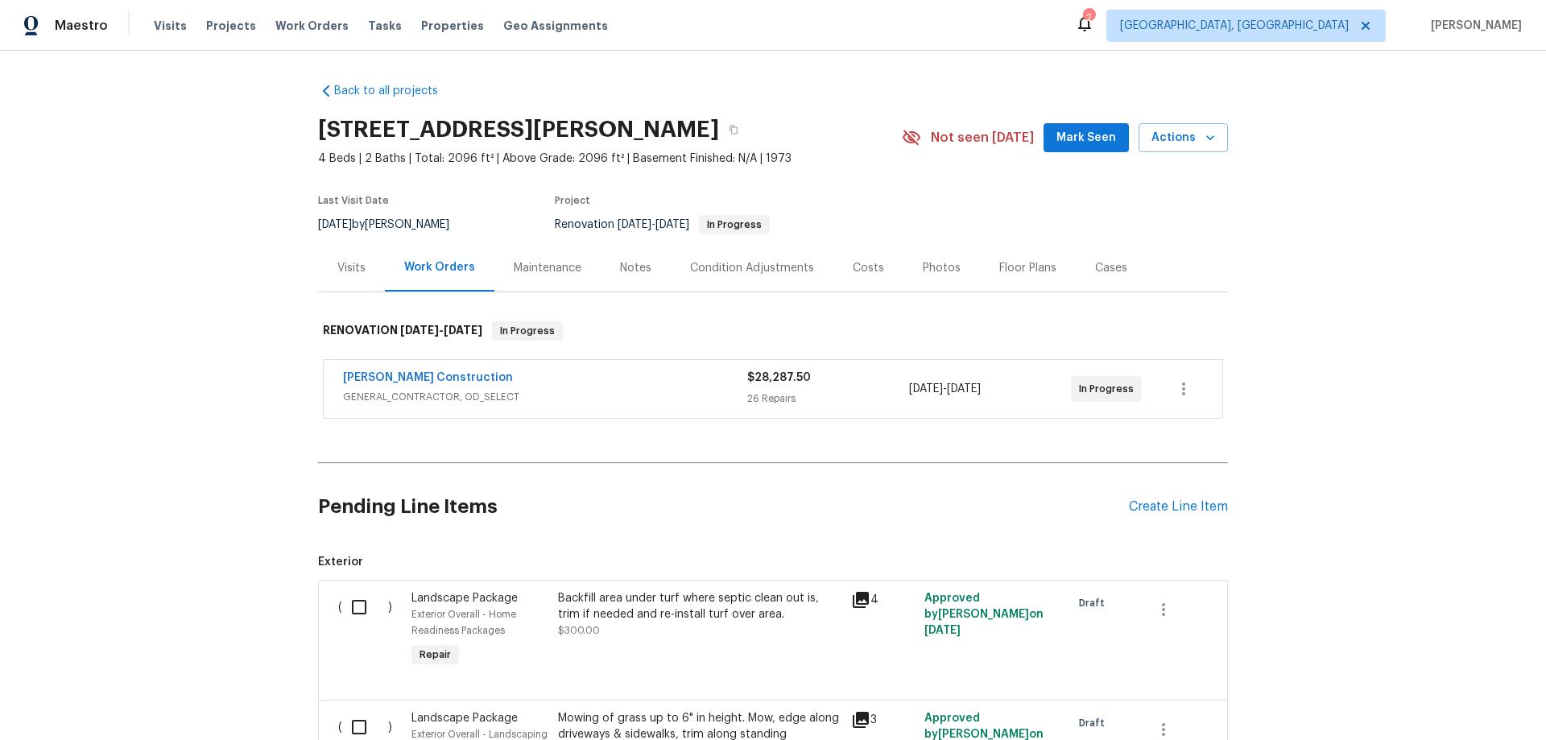
click at [199, 323] on div "Back to all projects [STREET_ADDRESS][PERSON_NAME] 4 Beds | 2 Baths | Total: 20…" at bounding box center [773, 395] width 1546 height 689
click at [125, 296] on div "Back to all projects 7616 E Mawson Rd, Mesa, AZ 85207 4 Beds | 2 Baths | Total:…" at bounding box center [773, 395] width 1546 height 689
click at [208, 259] on div "Back to all projects 7616 E Mawson Rd, Mesa, AZ 85207 4 Beds | 2 Baths | Total:…" at bounding box center [773, 395] width 1546 height 689
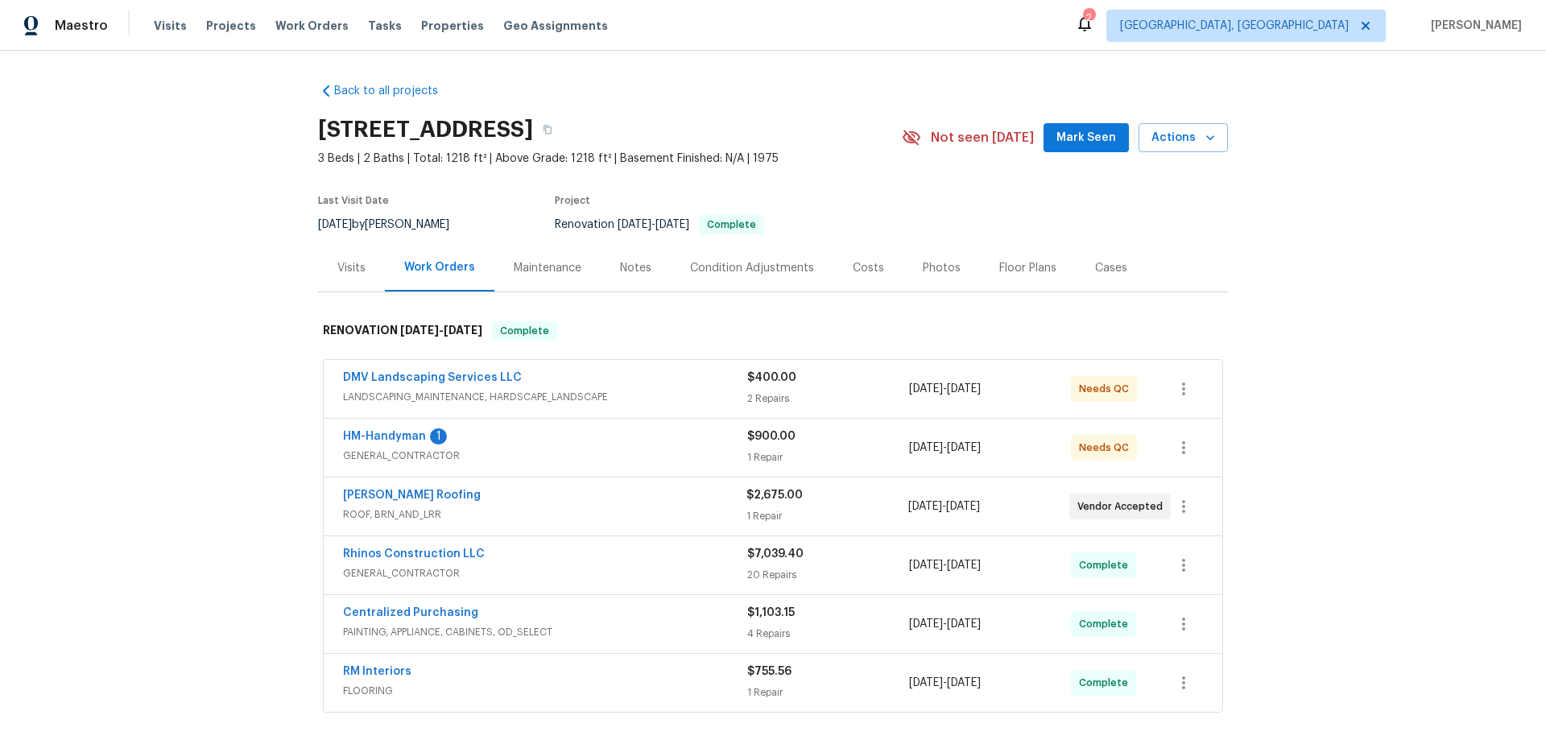
click at [194, 282] on div "Back to all projects 10693 N Geronimo Dr, Casa Grande, AZ 85122 3 Beds | 2 Bath…" at bounding box center [773, 395] width 1546 height 689
click at [337, 283] on div "Visits" at bounding box center [351, 268] width 67 height 48
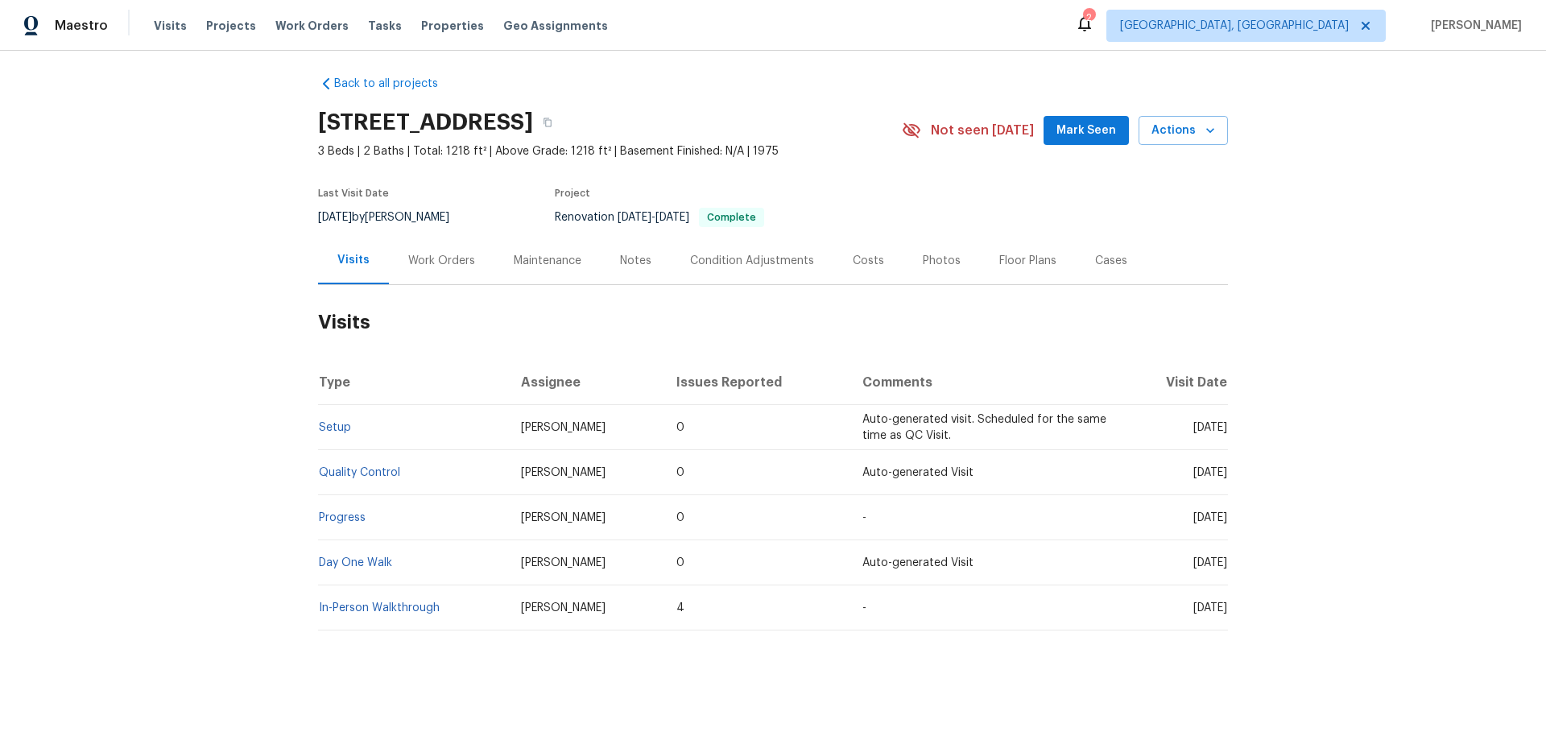
scroll to position [19, 0]
drag, startPoint x: 428, startPoint y: 253, endPoint x: 428, endPoint y: 279, distance: 26.6
click at [428, 253] on div "Work Orders" at bounding box center [441, 261] width 67 height 16
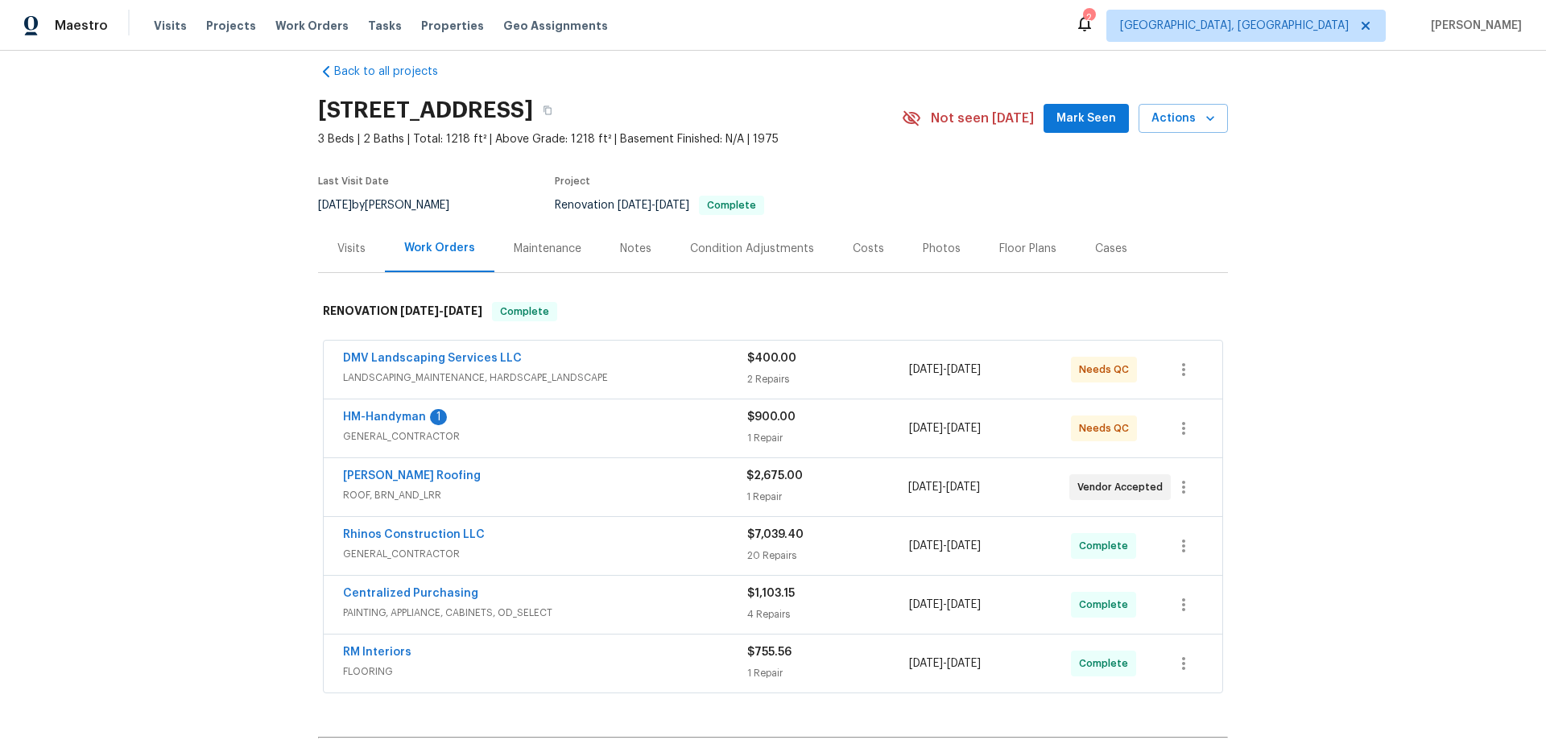
click at [229, 354] on div "Back to all projects 10693 N Geronimo Dr, Casa Grande, AZ 85122 3 Beds | 2 Bath…" at bounding box center [773, 395] width 1546 height 689
click at [245, 204] on div "Back to all projects 10693 N Geronimo Dr, Casa Grande, AZ 85122 3 Beds | 2 Bath…" at bounding box center [773, 395] width 1546 height 689
click at [221, 247] on div "Back to all projects 10693 N Geronimo Dr, Casa Grande, AZ 85122 3 Beds | 2 Bath…" at bounding box center [773, 395] width 1546 height 689
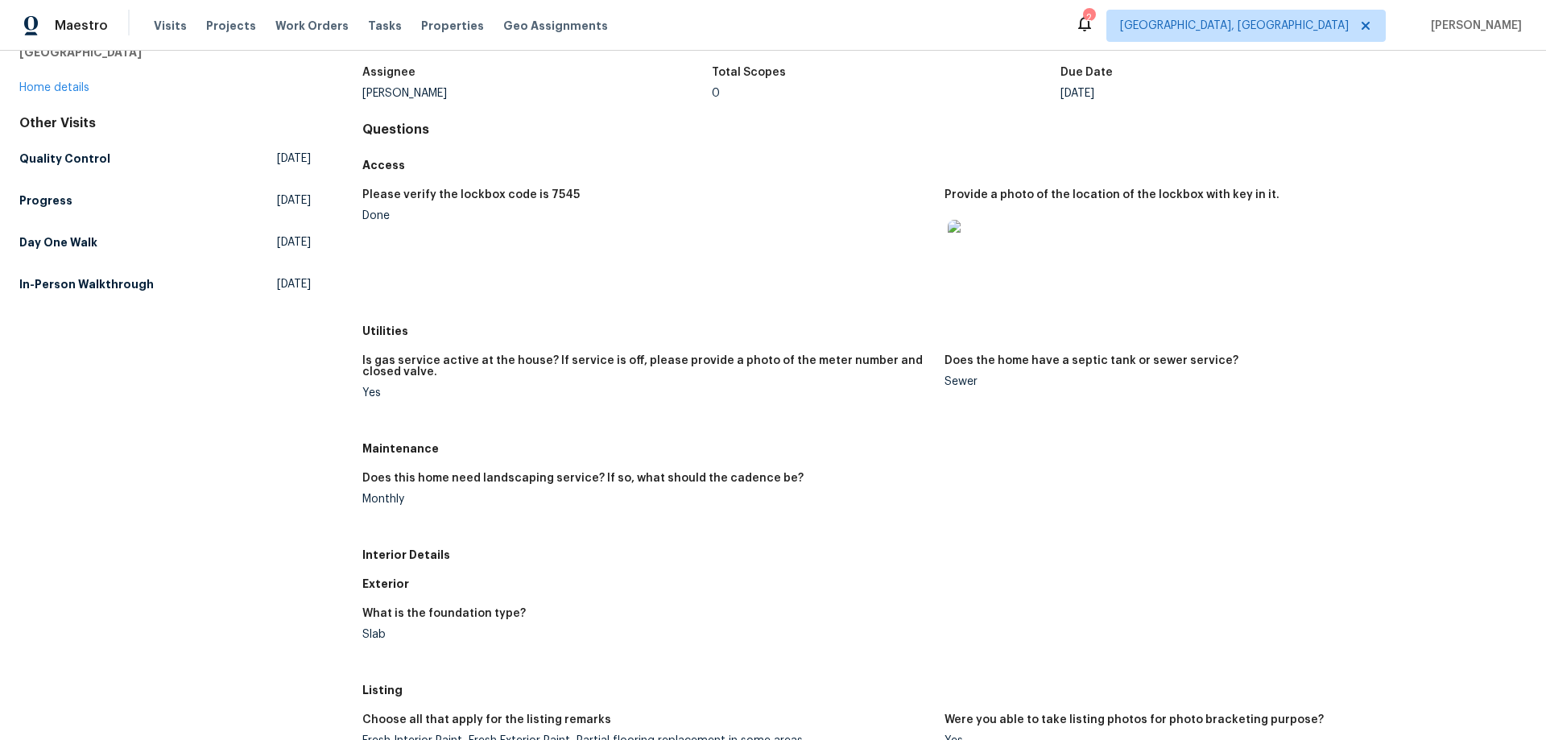
scroll to position [242, 0]
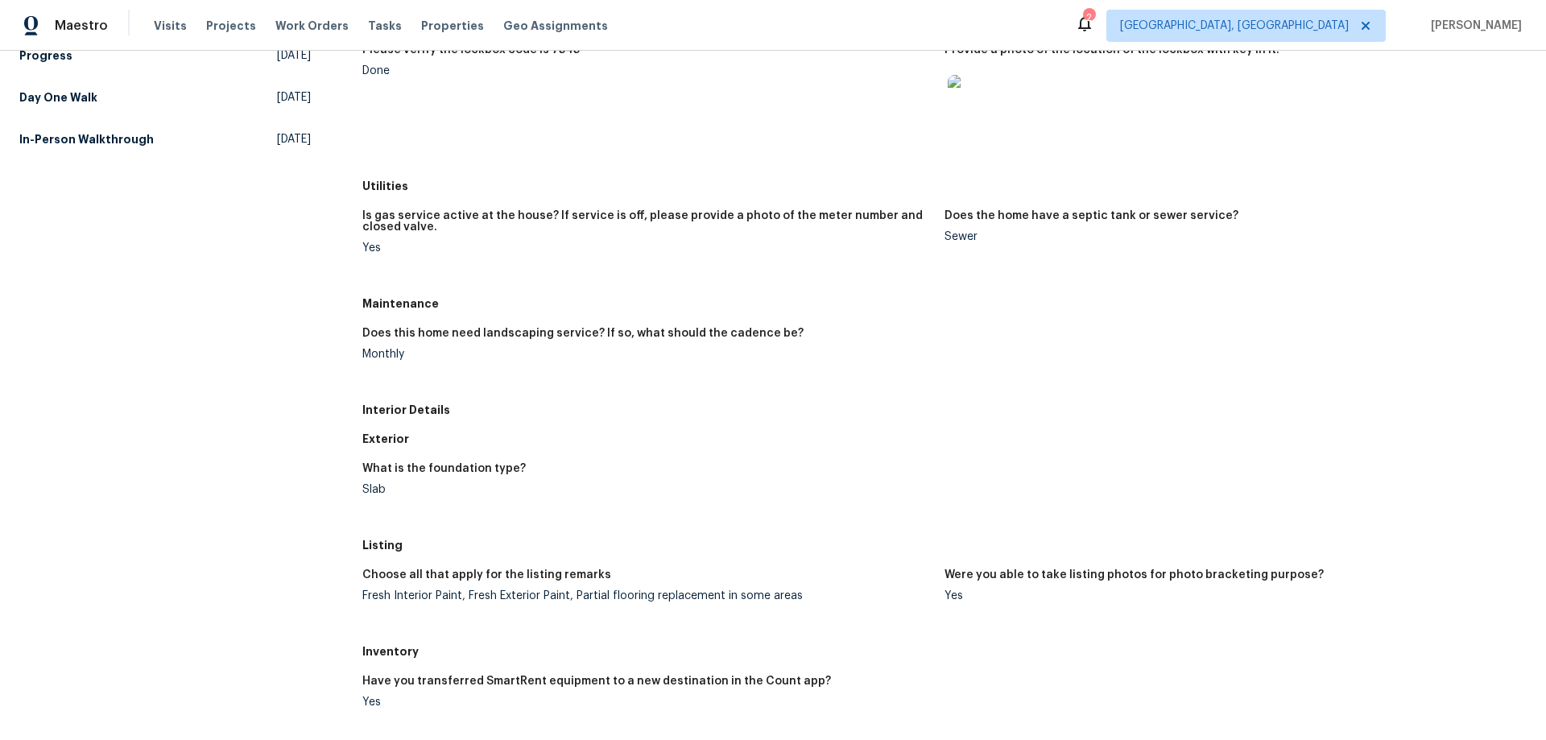
click at [372, 299] on h5 "Maintenance" at bounding box center [944, 304] width 1164 height 16
drag, startPoint x: 355, startPoint y: 303, endPoint x: 429, endPoint y: 371, distance: 100.9
click at [429, 371] on div "All visits 10693 N Geronimo Dr Casa Grande, AZ 85122 Home details Other Visits …" at bounding box center [772, 487] width 1507 height 1292
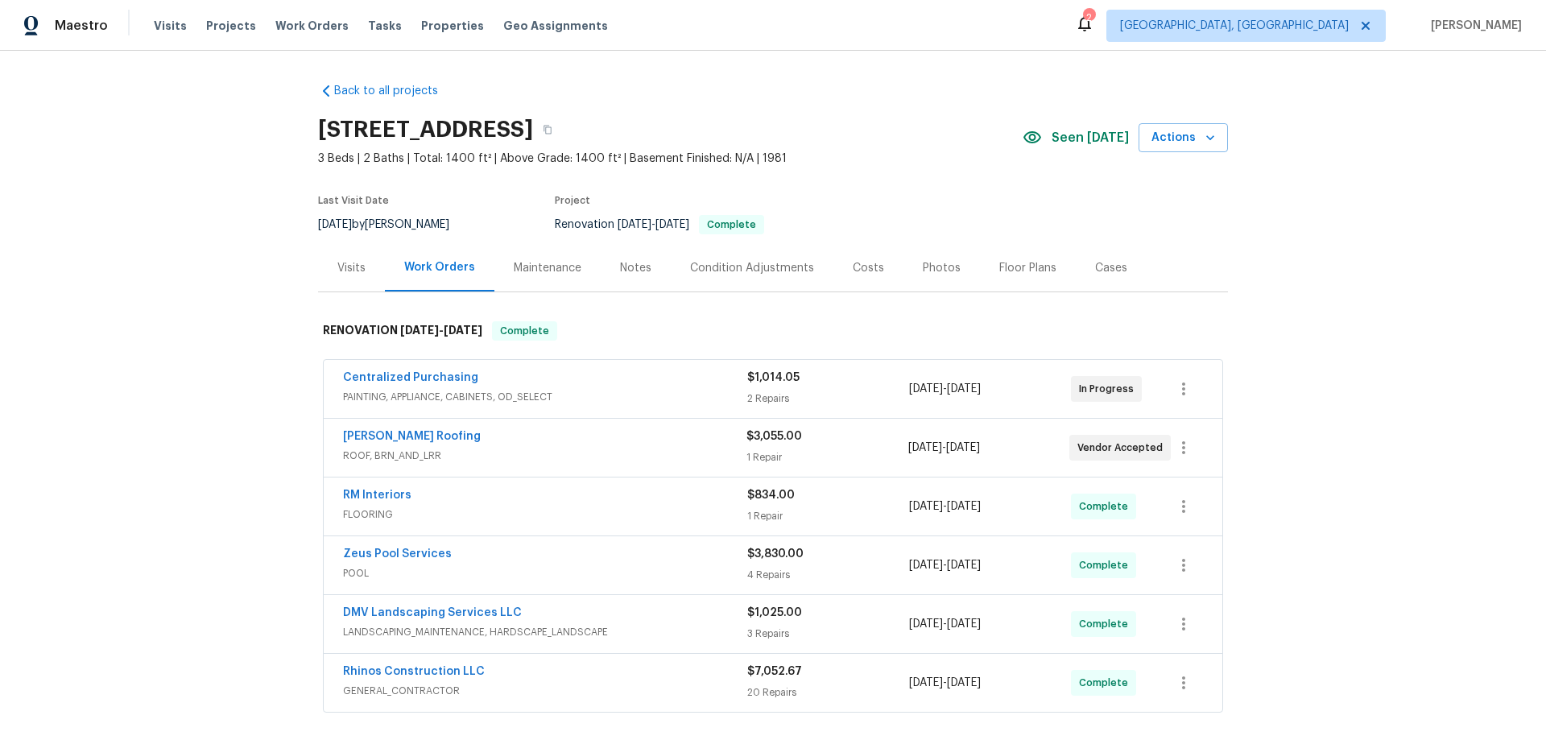
click at [199, 337] on div "Back to all projects 4619 W Orchid Ln, Chandler, AZ 85226 3 Beds | 2 Baths | To…" at bounding box center [773, 395] width 1546 height 689
click at [154, 497] on div "Back to all projects 4619 W Orchid Ln, Chandler, AZ 85226 3 Beds | 2 Baths | To…" at bounding box center [773, 395] width 1546 height 689
click at [124, 320] on div "Back to all projects 4619 W Orchid Ln, Chandler, AZ 85226 3 Beds | 2 Baths | To…" at bounding box center [773, 395] width 1546 height 689
click at [198, 243] on div "Back to all projects 4619 W Orchid Ln, Chandler, AZ 85226 3 Beds | 2 Baths | To…" at bounding box center [773, 395] width 1546 height 689
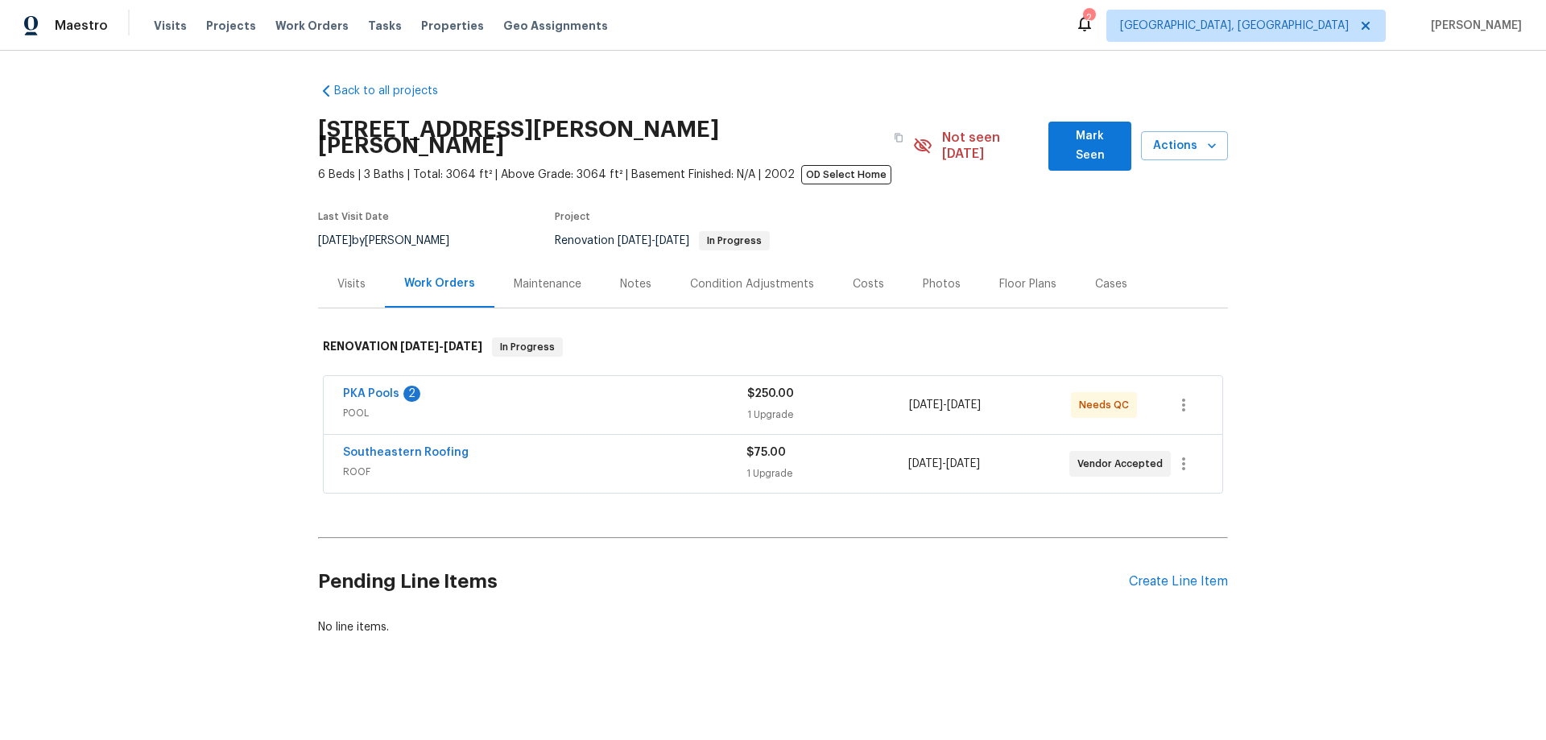
click at [255, 359] on div "Back to all projects [STREET_ADDRESS][PERSON_NAME] 6 Beds | 3 Baths | Total: 30…" at bounding box center [773, 395] width 1546 height 689
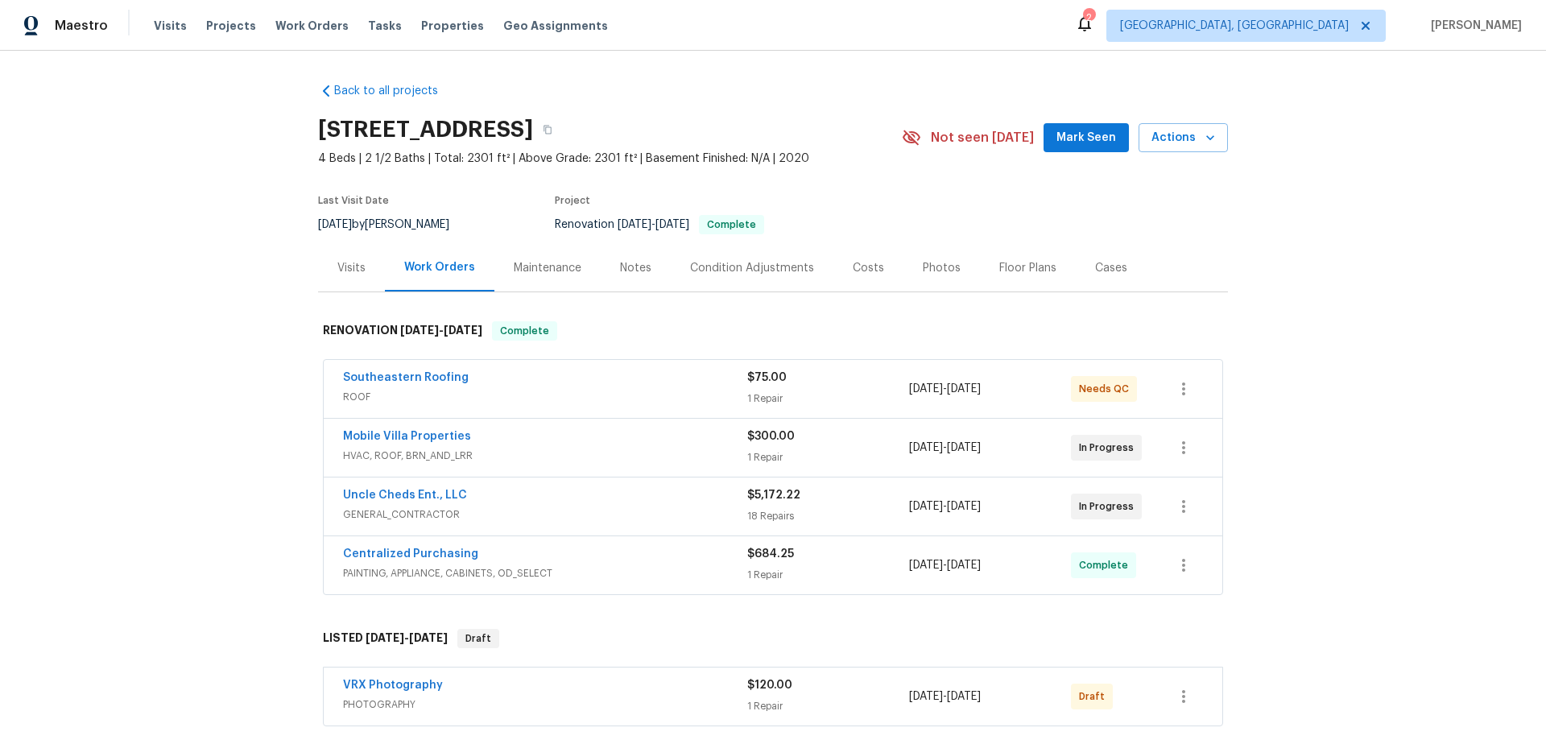
click at [207, 343] on div "Back to all projects 13001 Upward Pl, Riverview, FL 33579 4 Beds | 2 1/2 Baths …" at bounding box center [773, 395] width 1546 height 689
click at [129, 349] on div "Back to all projects 13001 Upward Pl, Riverview, FL 33579 4 Beds | 2 1/2 Baths …" at bounding box center [773, 395] width 1546 height 689
click at [252, 229] on div "Back to all projects 13001 Upward Pl, Riverview, FL 33579 4 Beds | 2 1/2 Baths …" at bounding box center [773, 395] width 1546 height 689
click at [252, 230] on div "Back to all projects 13001 Upward Pl, Riverview, FL 33579 4 Beds | 2 1/2 Baths …" at bounding box center [773, 395] width 1546 height 689
click at [197, 279] on div "Back to all projects 13001 Upward Pl, Riverview, FL 33579 4 Beds | 2 1/2 Baths …" at bounding box center [773, 395] width 1546 height 689
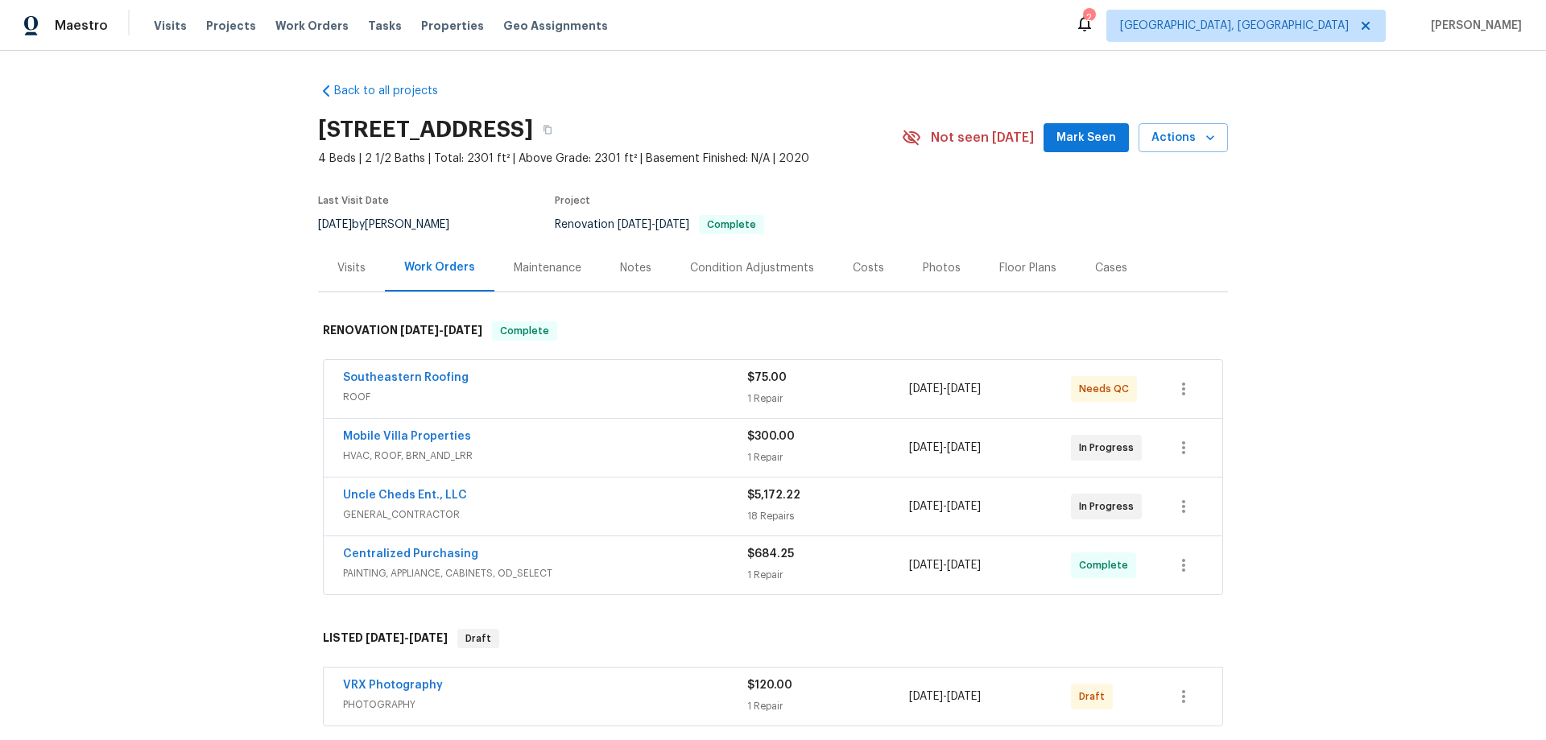
click at [170, 352] on div "Back to all projects 13001 Upward Pl, Riverview, FL 33579 4 Beds | 2 1/2 Baths …" at bounding box center [773, 395] width 1546 height 689
click at [200, 258] on div "Back to all projects 13001 Upward Pl, Riverview, FL 33579 4 Beds | 2 1/2 Baths …" at bounding box center [773, 395] width 1546 height 689
click at [241, 300] on div "Back to all projects 13001 Upward Pl, Riverview, FL 33579 4 Beds | 2 1/2 Baths …" at bounding box center [773, 395] width 1546 height 689
click at [134, 361] on div "Back to all projects 13001 Upward Pl, Riverview, FL 33579 4 Beds | 2 1/2 Baths …" at bounding box center [773, 395] width 1546 height 689
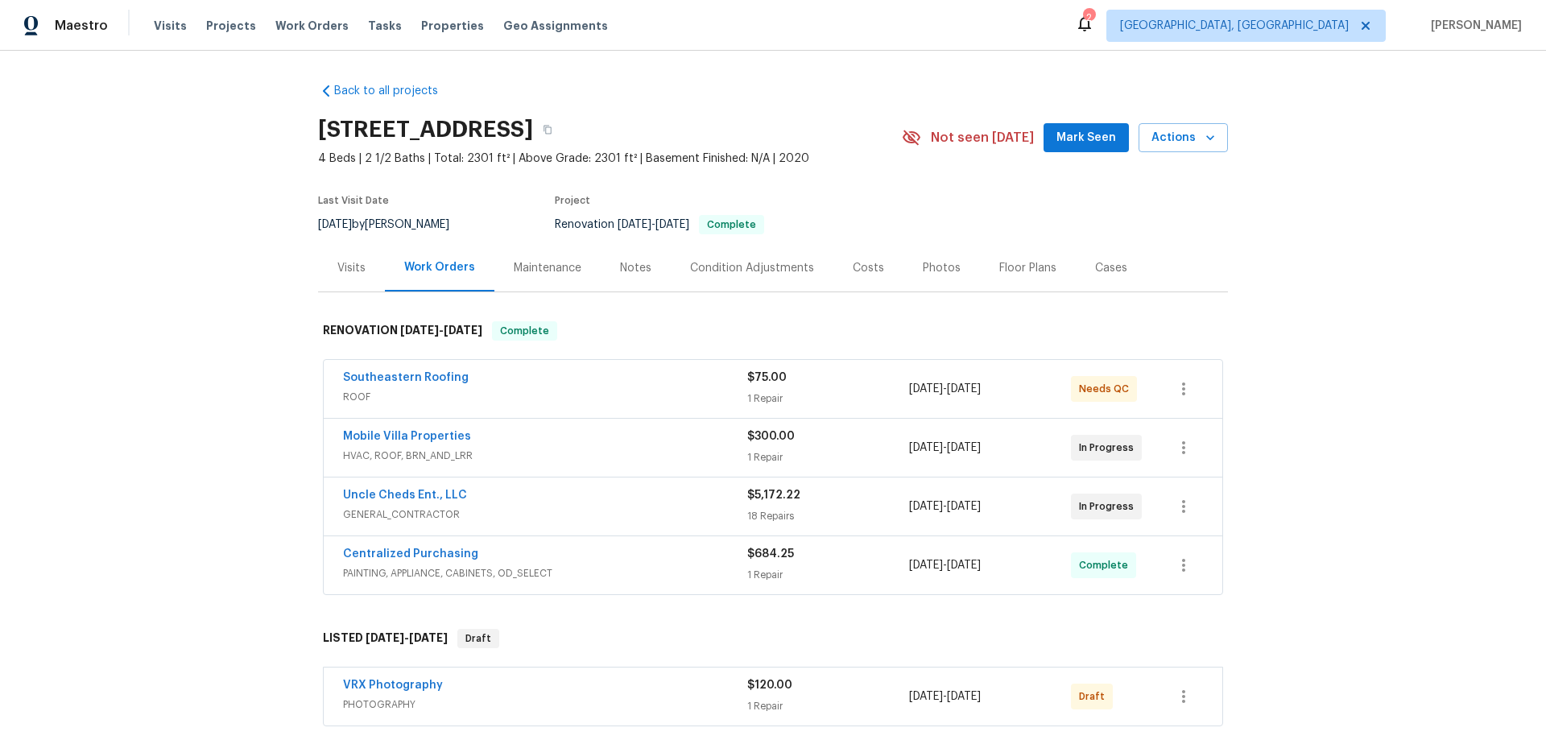
click at [137, 318] on div "Back to all projects 13001 Upward Pl, Riverview, FL 33579 4 Beds | 2 1/2 Baths …" at bounding box center [773, 395] width 1546 height 689
click at [194, 171] on div "Back to all projects 13001 Upward Pl, Riverview, FL 33579 4 Beds | 2 1/2 Baths …" at bounding box center [773, 395] width 1546 height 689
click at [242, 201] on div "Back to all projects 13001 Upward Pl, Riverview, FL 33579 4 Beds | 2 1/2 Baths …" at bounding box center [773, 395] width 1546 height 689
click at [76, 393] on div "Back to all projects 13001 Upward Pl, Riverview, FL 33579 4 Beds | 2 1/2 Baths …" at bounding box center [773, 395] width 1546 height 689
click at [186, 286] on div "Back to all projects 13001 Upward Pl, Riverview, FL 33579 4 Beds | 2 1/2 Baths …" at bounding box center [773, 395] width 1546 height 689
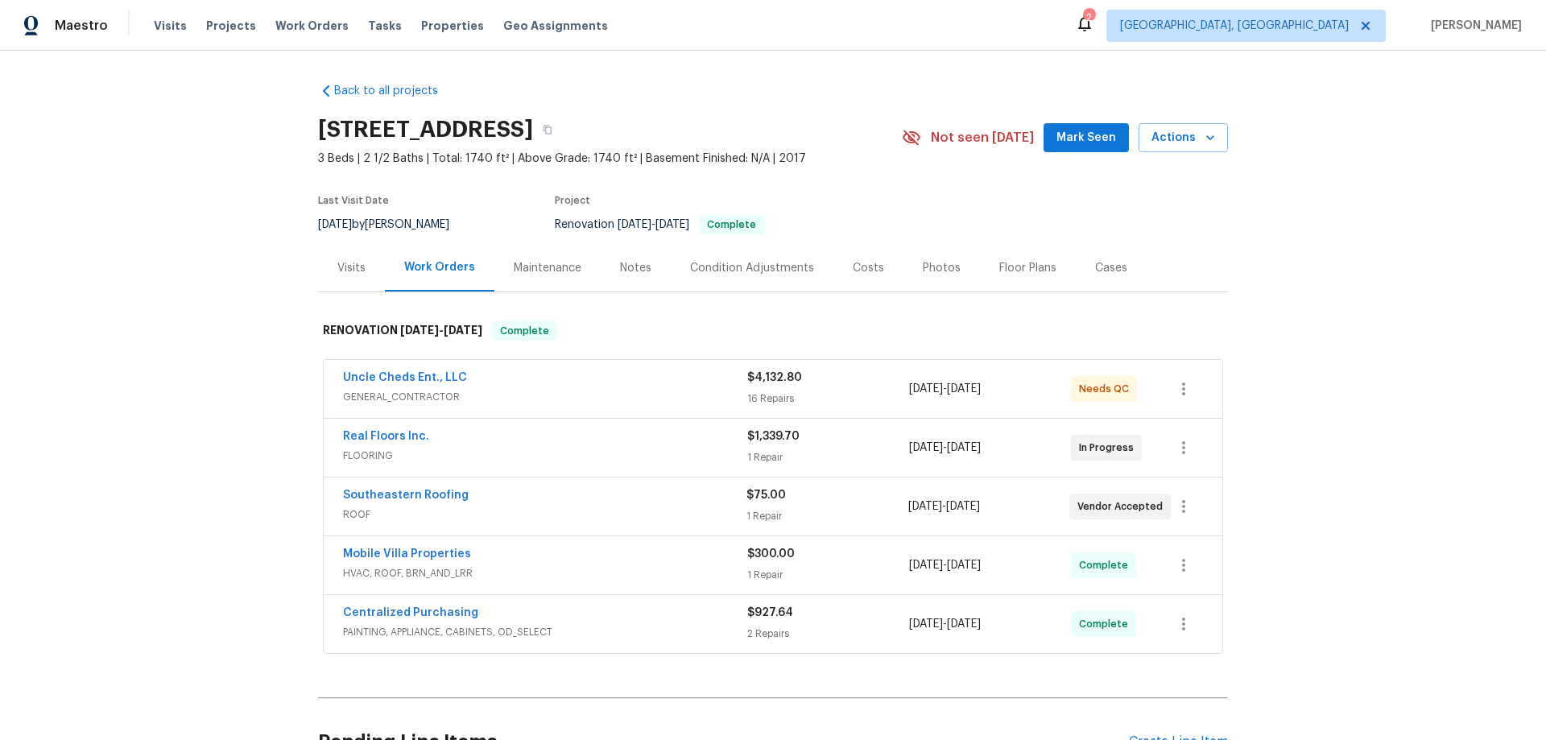
click at [217, 226] on div "Back to all projects 10121 Geese Trail Cir, Sun City Center, FL 33573 3 Beds | …" at bounding box center [773, 395] width 1546 height 689
click at [261, 188] on div "Back to all projects 10121 Geese Trail Cir, Sun City Center, FL 33573 3 Beds | …" at bounding box center [773, 395] width 1546 height 689
click at [110, 372] on div "Back to all projects 10121 Geese Trail Cir, Sun City Center, FL 33573 3 Beds | …" at bounding box center [773, 395] width 1546 height 689
click at [224, 300] on div "Back to all projects 10121 Geese Trail Cir, Sun City Center, FL 33573 3 Beds | …" at bounding box center [773, 395] width 1546 height 689
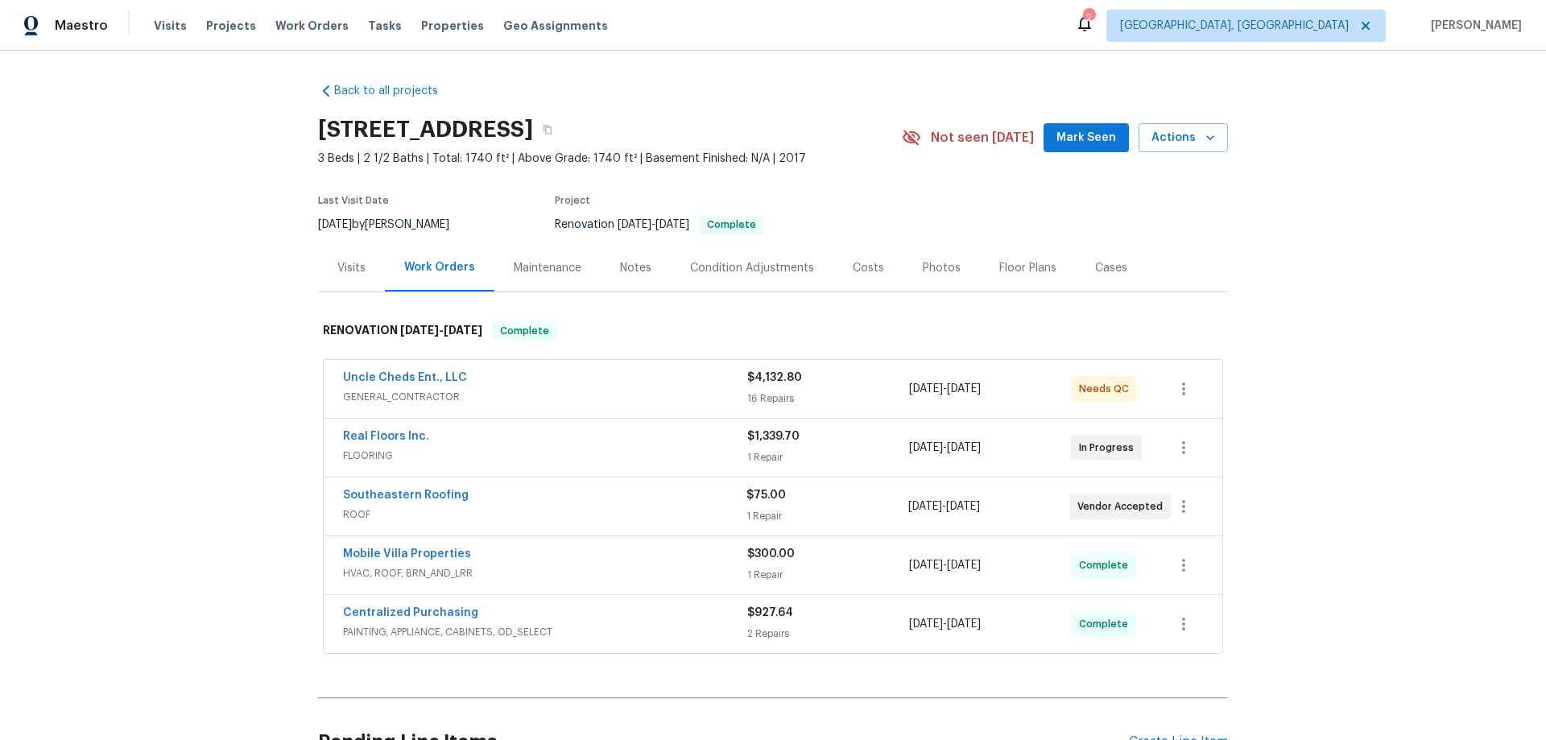
click at [127, 461] on div "Back to all projects 10121 Geese Trail Cir, Sun City Center, FL 33573 3 Beds | …" at bounding box center [773, 395] width 1546 height 689
click at [229, 245] on div "Back to all projects 10121 Geese Trail Cir, Sun City Center, FL 33573 3 Beds | …" at bounding box center [773, 395] width 1546 height 689
click at [237, 367] on div "Back to all projects 10121 Geese Trail Cir, Sun City Center, FL 33573 3 Beds | …" at bounding box center [773, 395] width 1546 height 689
click at [169, 317] on div "Back to all projects 10121 Geese Trail Cir, Sun City Center, FL 33573 3 Beds | …" at bounding box center [773, 395] width 1546 height 689
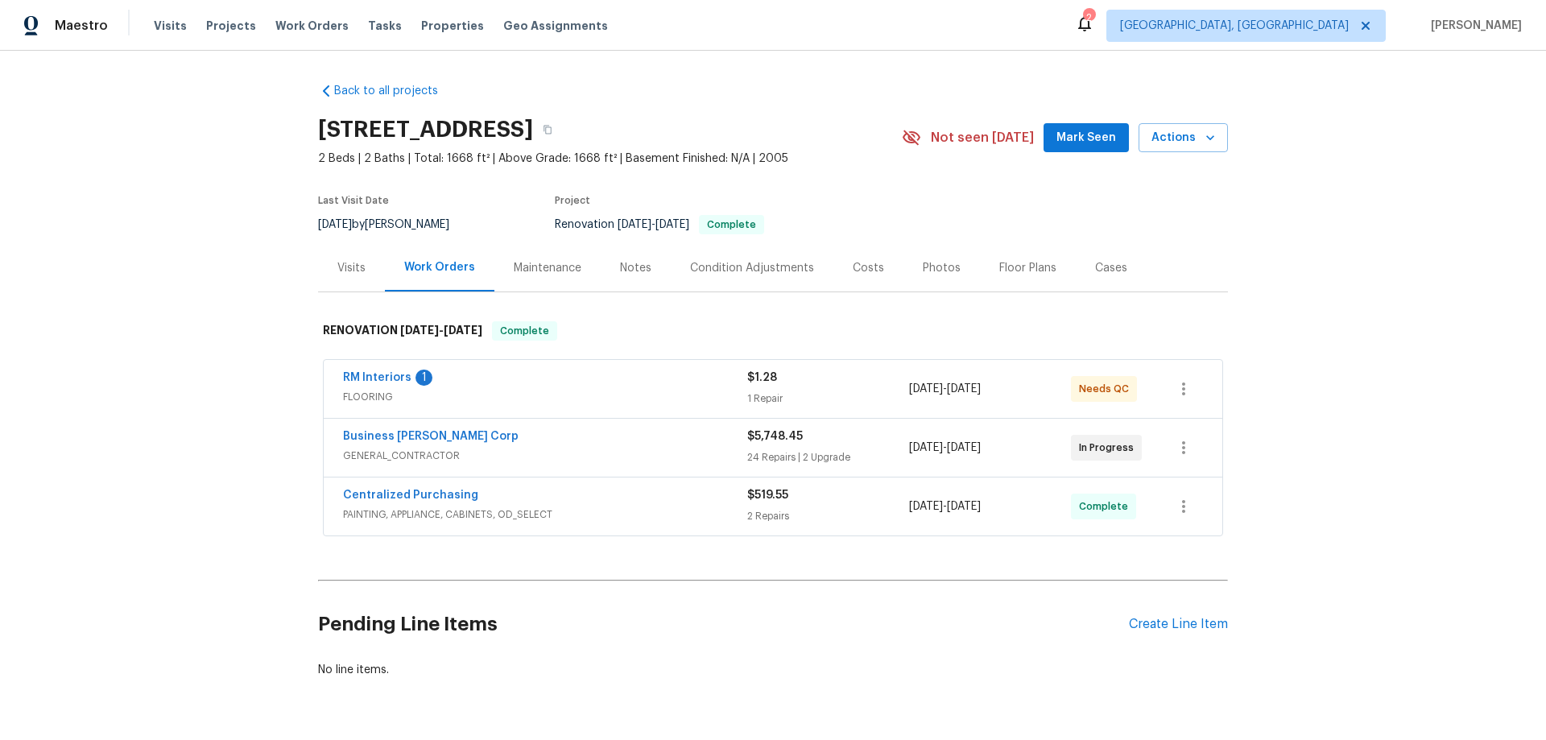
click at [270, 366] on div "Back to all projects [STREET_ADDRESS] 2 Beds | 2 Baths | Total: 1668 ft² | Abov…" at bounding box center [773, 395] width 1546 height 689
click at [299, 271] on div "Back to all projects [STREET_ADDRESS] 2 Beds | 2 Baths | Total: 1668 ft² | Abov…" at bounding box center [773, 395] width 1546 height 689
click at [205, 239] on div "Back to all projects 3119 78th Ave E, Sarasota, FL 34243 2 Beds | 2 Baths | Tot…" at bounding box center [773, 395] width 1546 height 689
click at [166, 222] on div "Back to all projects 3119 78th Ave E, Sarasota, FL 34243 2 Beds | 2 Baths | Tot…" at bounding box center [773, 395] width 1546 height 689
click at [223, 273] on div "Back to all projects 3119 78th Ave E, Sarasota, FL 34243 2 Beds | 2 Baths | Tot…" at bounding box center [773, 395] width 1546 height 689
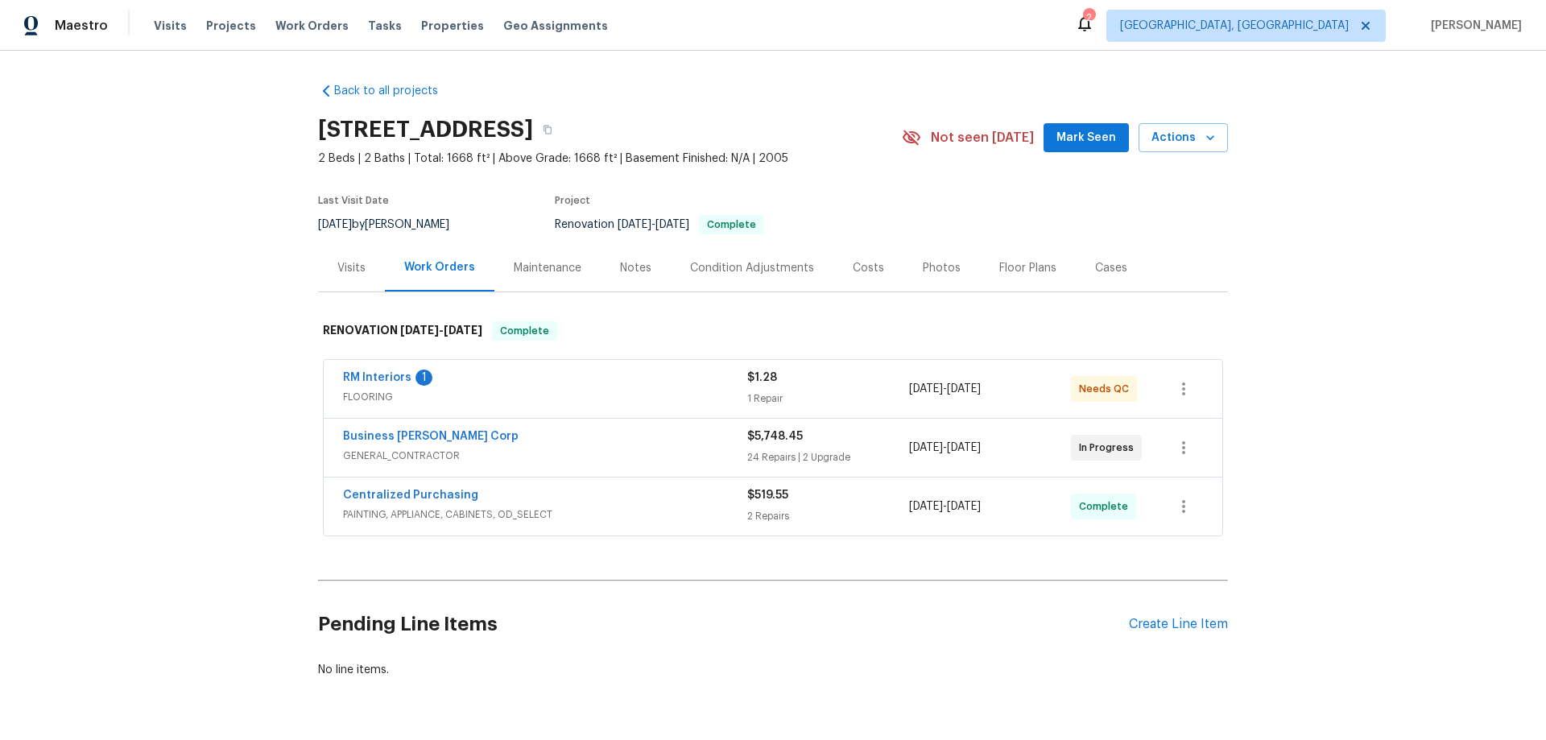
click at [207, 394] on div "Back to all projects 3119 78th Ave E, Sarasota, FL 34243 2 Beds | 2 Baths | Tot…" at bounding box center [773, 395] width 1546 height 689
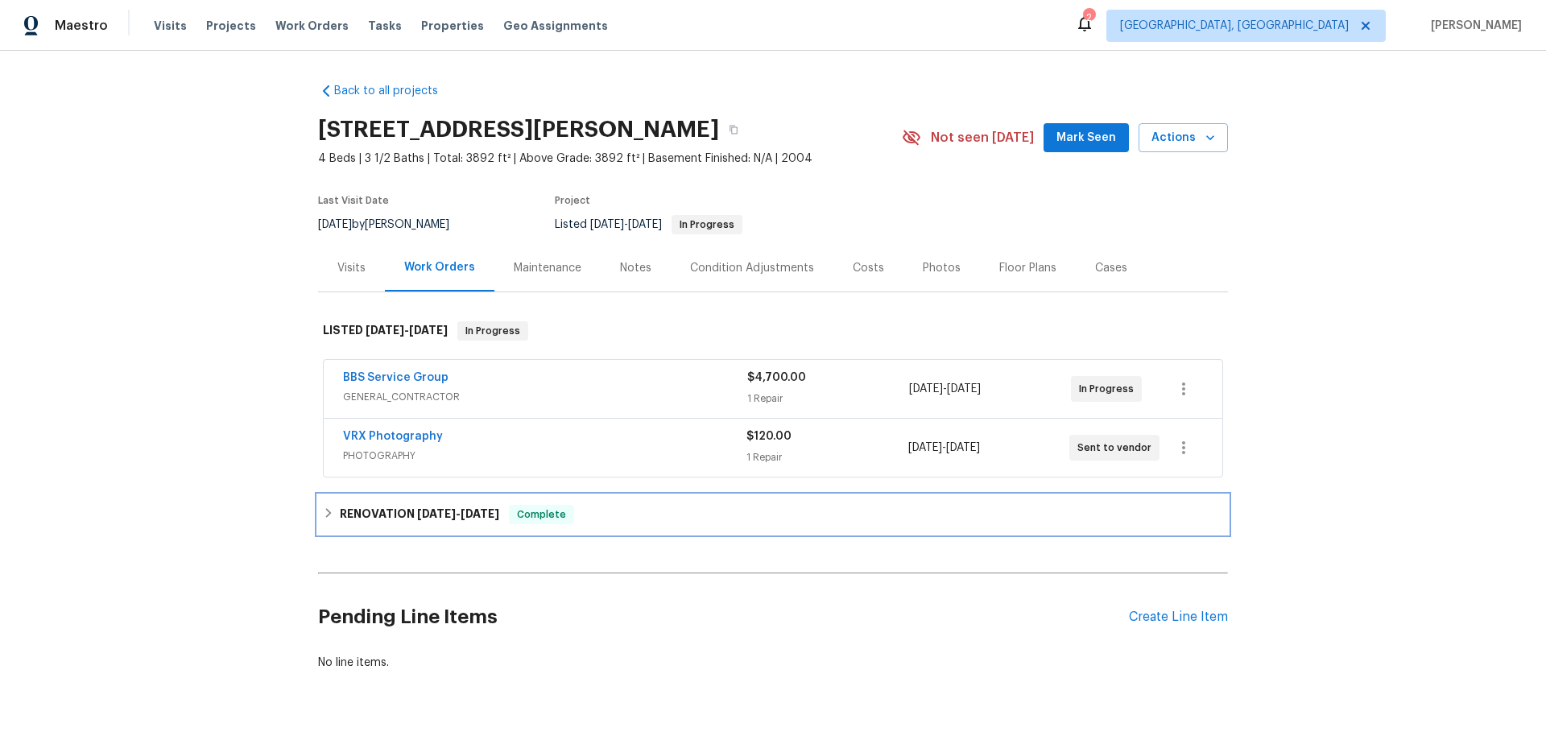
click at [343, 521] on h6 "RENOVATION [DATE] - [DATE]" at bounding box center [419, 514] width 159 height 19
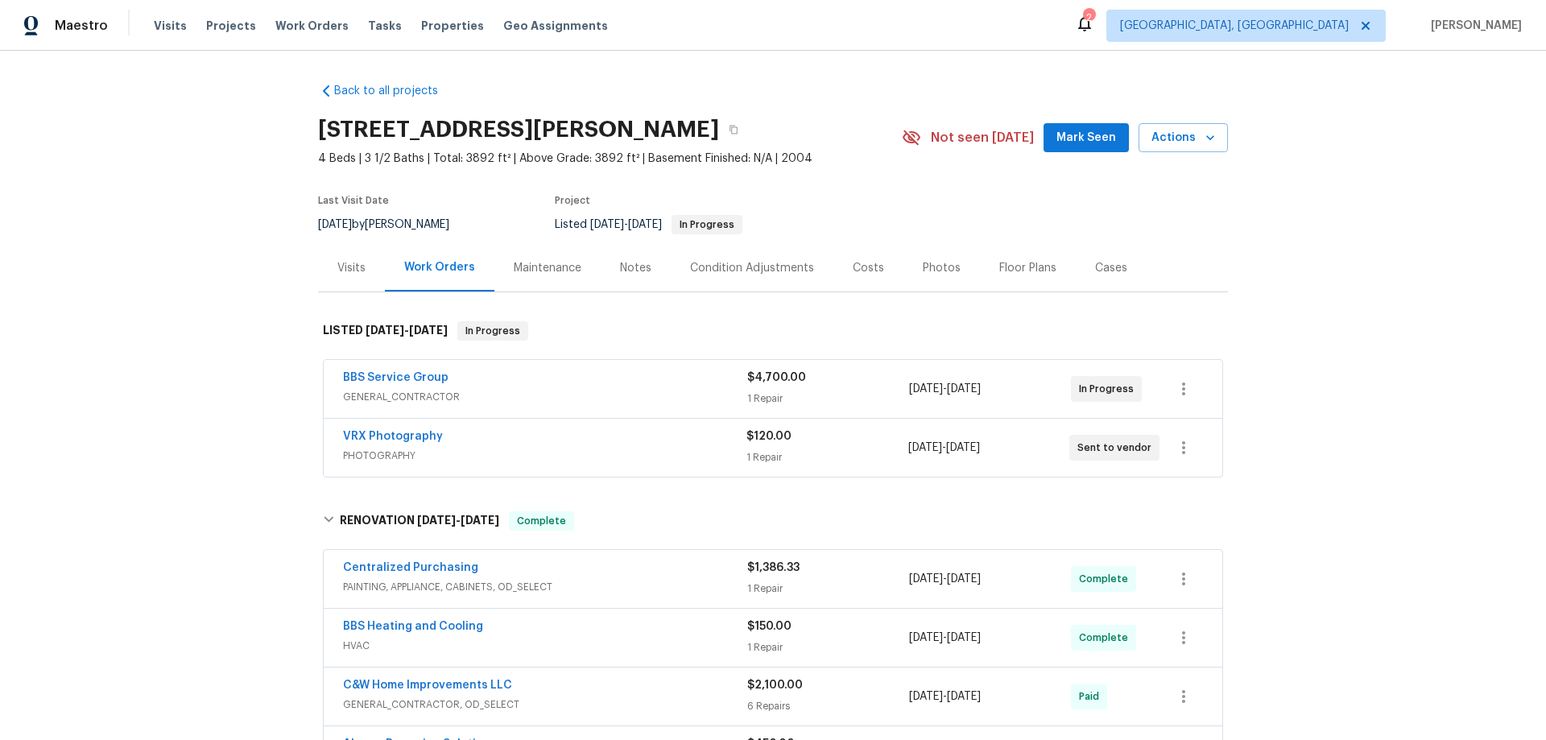
click at [237, 323] on div "Back to all projects [STREET_ADDRESS][PERSON_NAME] 4 Beds | 3 1/2 Baths | Total…" at bounding box center [773, 395] width 1546 height 689
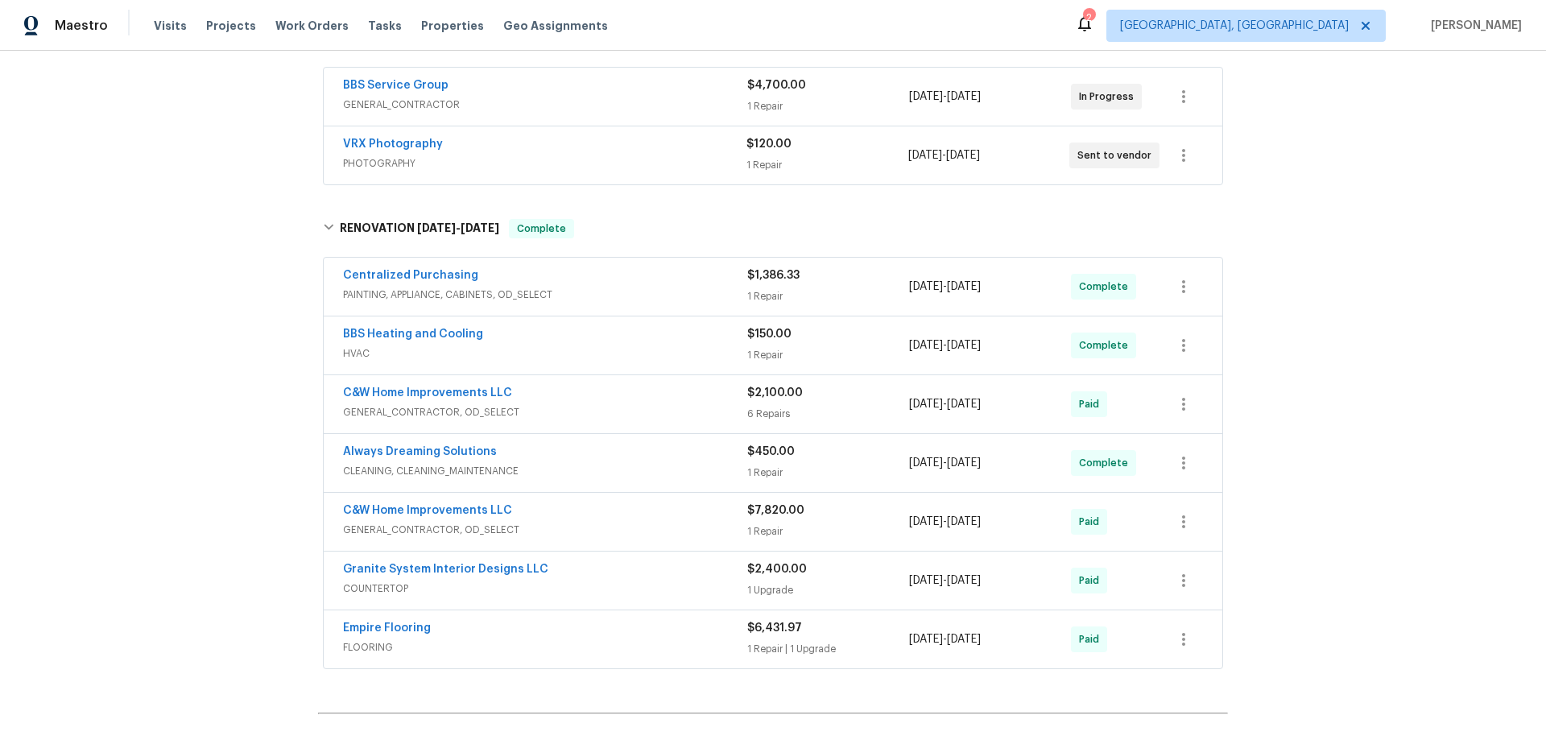
scroll to position [52, 0]
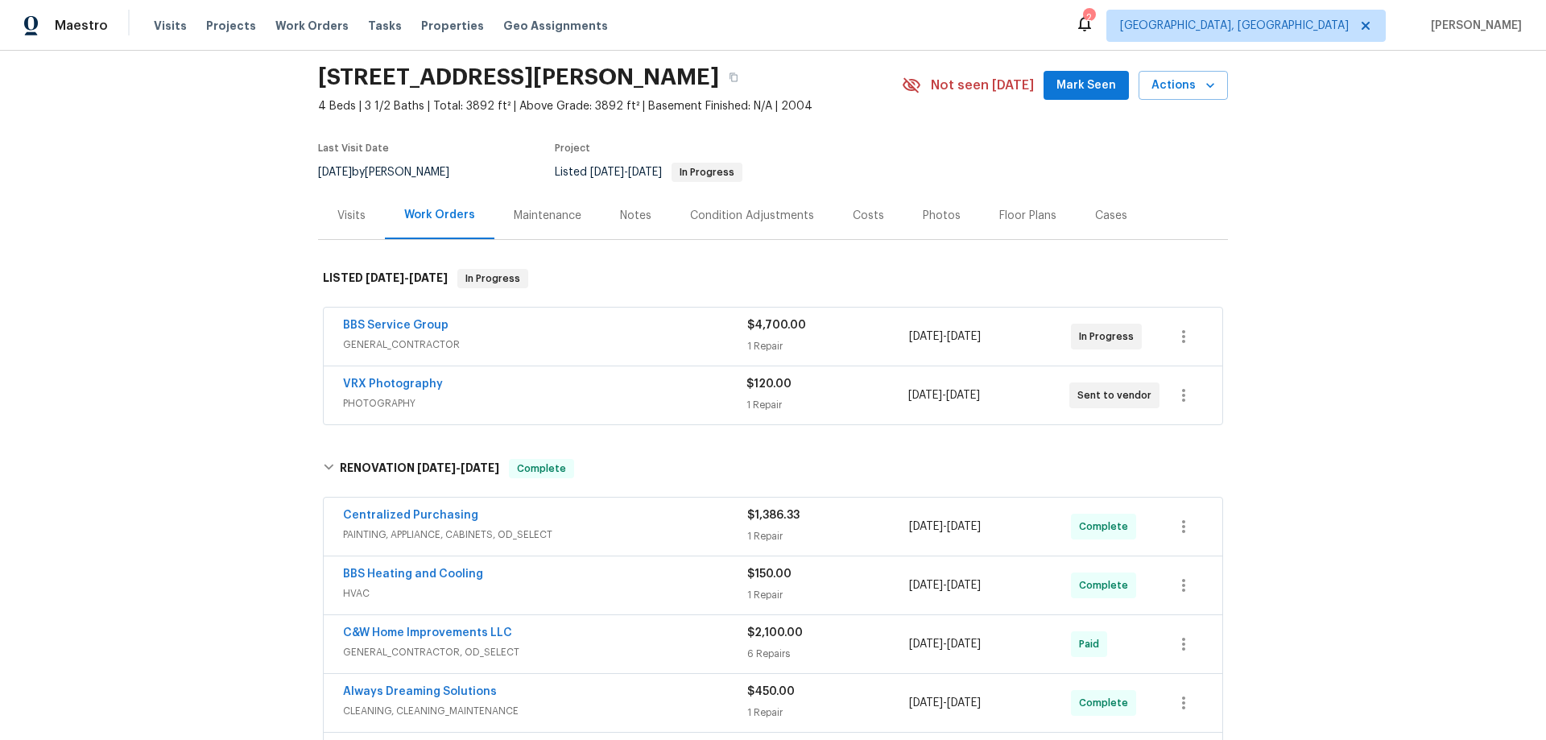
click at [232, 300] on div "Back to all projects [STREET_ADDRESS][PERSON_NAME] 4 Beds | 3 1/2 Baths | Total…" at bounding box center [773, 395] width 1546 height 689
click at [223, 249] on div "Back to all projects [STREET_ADDRESS][PERSON_NAME] 4 Beds | 3 1/2 Baths | Total…" at bounding box center [773, 395] width 1546 height 689
click at [209, 254] on div "Back to all projects [STREET_ADDRESS][PERSON_NAME] 4 Beds | 3 1/2 Baths | Total…" at bounding box center [773, 395] width 1546 height 689
click at [262, 336] on div "Back to all projects [STREET_ADDRESS][PERSON_NAME] 4 Beds | 3 1/2 Baths | Total…" at bounding box center [773, 395] width 1546 height 689
click at [134, 410] on div "Back to all projects [STREET_ADDRESS][PERSON_NAME] 4 Beds | 3 1/2 Baths | Total…" at bounding box center [773, 395] width 1546 height 689
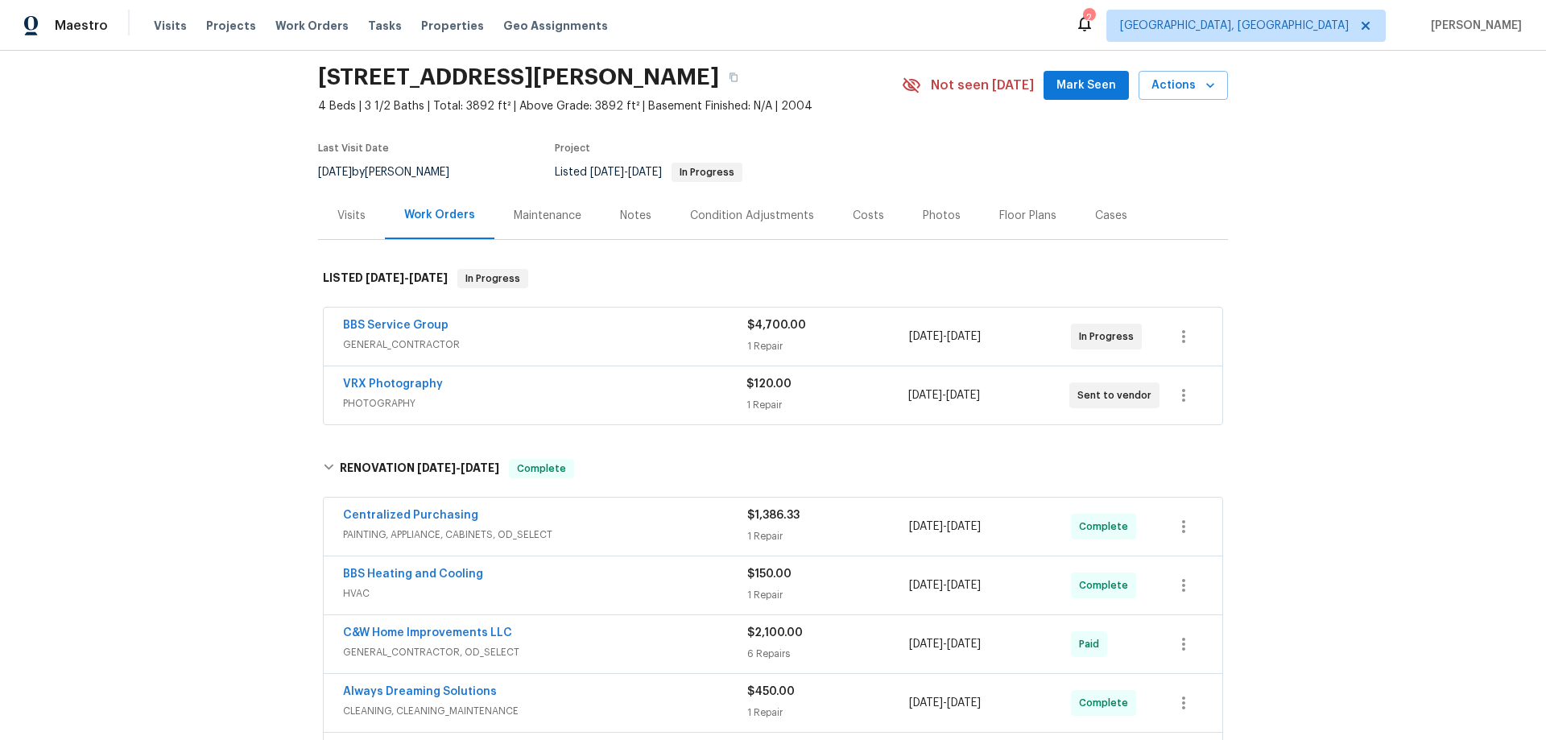
click at [216, 265] on div "Back to all projects [STREET_ADDRESS][PERSON_NAME] 4 Beds | 3 1/2 Baths | Total…" at bounding box center [773, 395] width 1546 height 689
click at [187, 231] on div "Back to all projects [STREET_ADDRESS][PERSON_NAME] 4 Beds | 3 1/2 Baths | Total…" at bounding box center [773, 395] width 1546 height 689
click at [220, 263] on div "Back to all projects [STREET_ADDRESS][PERSON_NAME] 4 Beds | 3 1/2 Baths | Total…" at bounding box center [773, 395] width 1546 height 689
click at [139, 344] on div "Back to all projects [STREET_ADDRESS][PERSON_NAME] 4 Beds | 3 1/2 Baths | Total…" at bounding box center [773, 395] width 1546 height 689
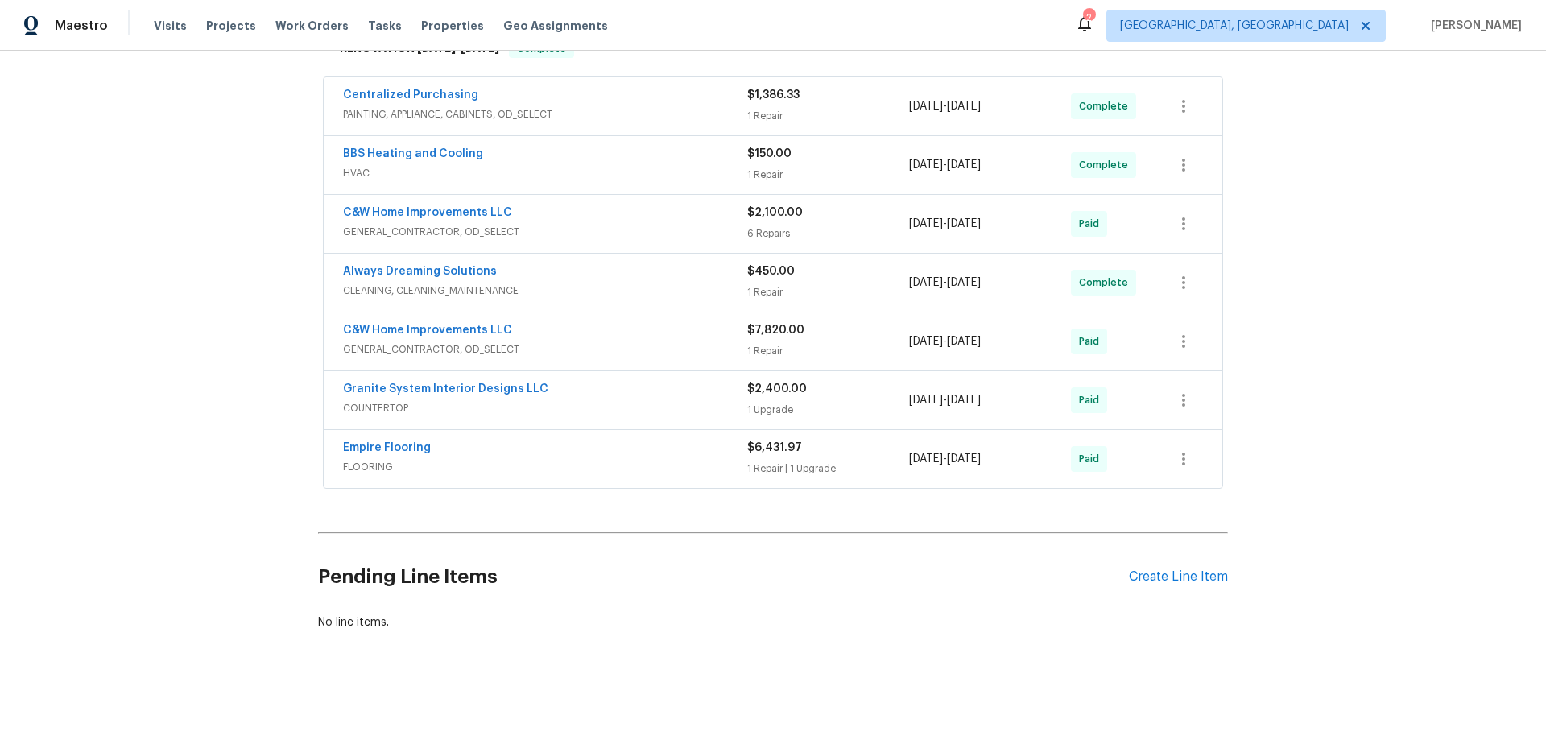
scroll to position [2, 0]
